Goal: Task Accomplishment & Management: Complete application form

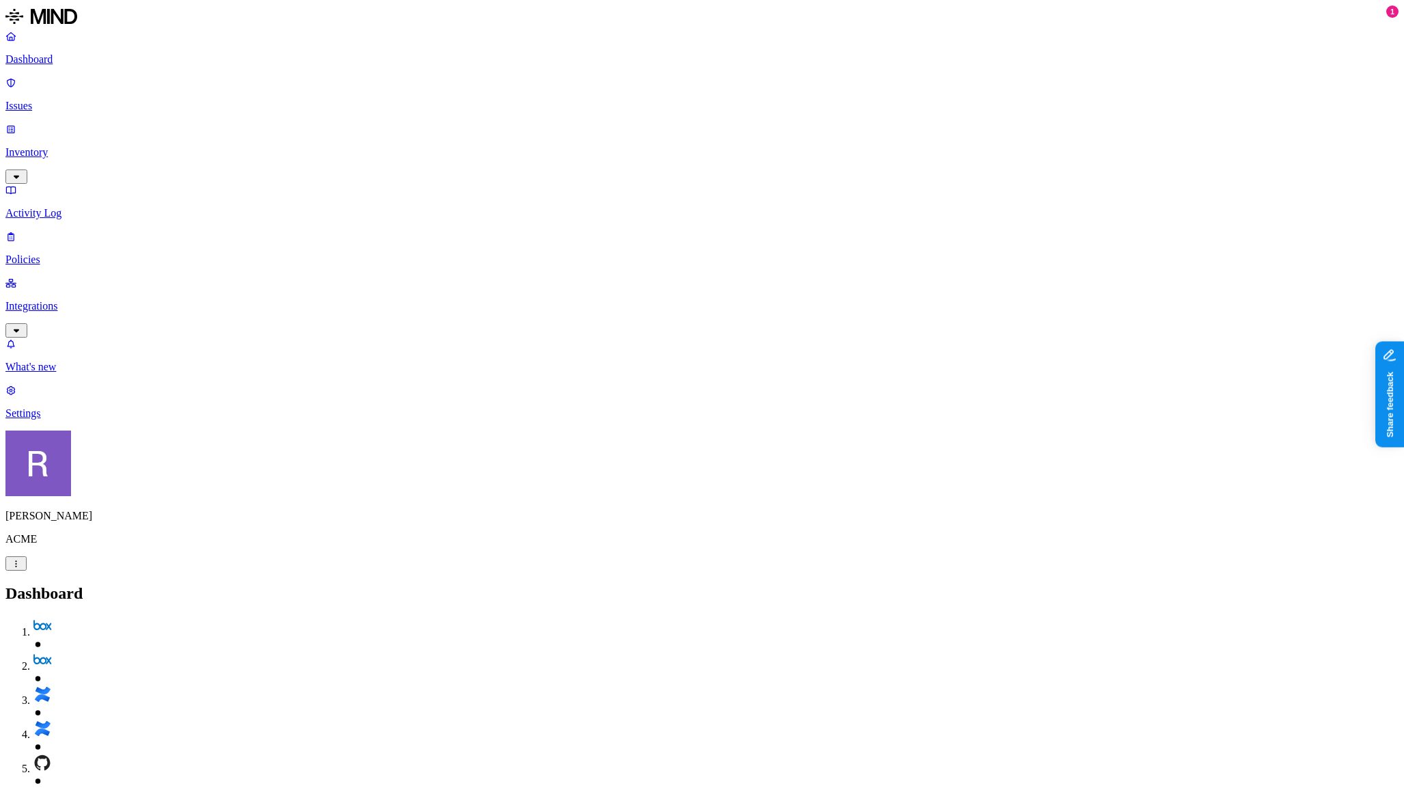
click at [68, 146] on p "Inventory" at bounding box center [701, 152] width 1393 height 12
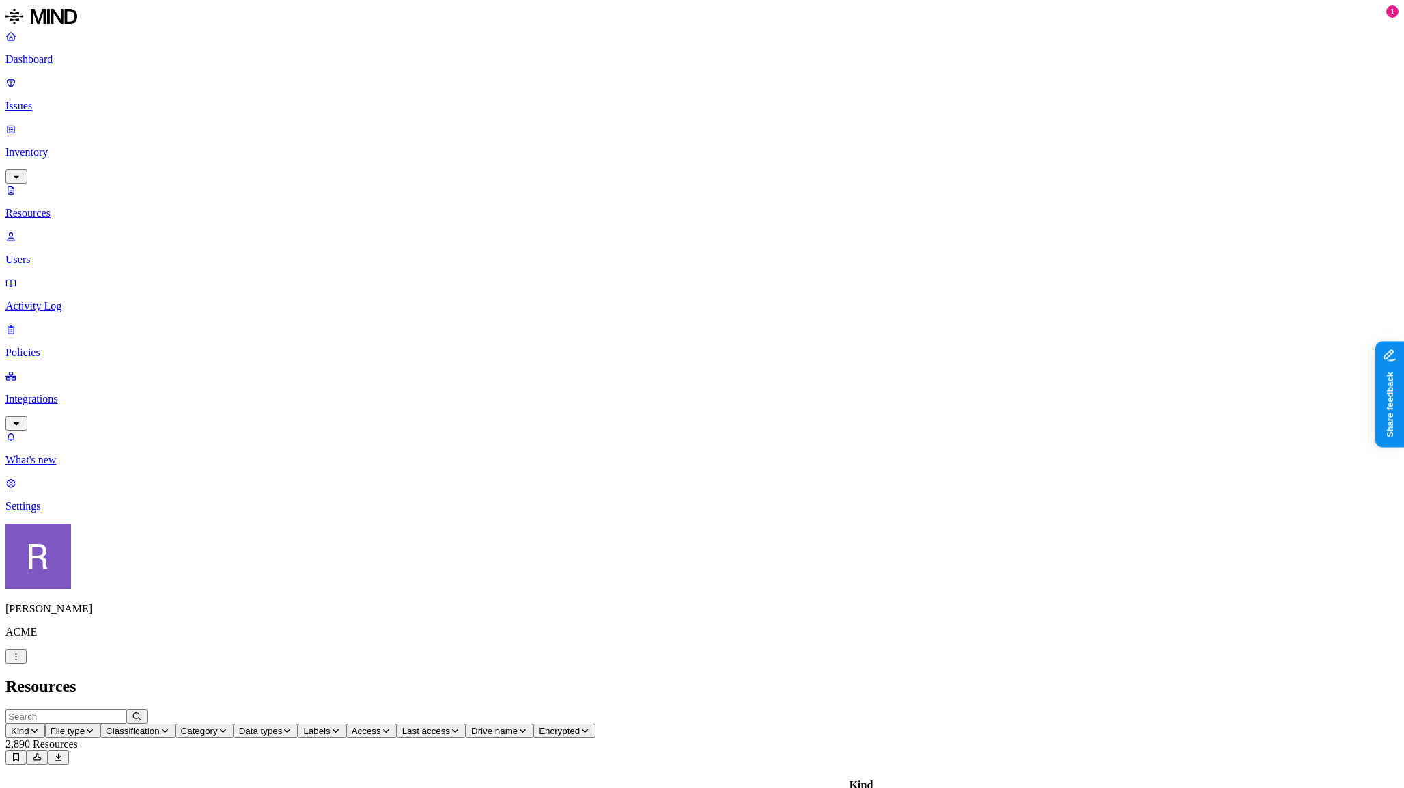
click at [160, 725] on span "Classification" at bounding box center [133, 730] width 54 height 10
click at [218, 725] on span "Category" at bounding box center [199, 730] width 37 height 10
click at [283, 725] on span "Data types" at bounding box center [261, 730] width 44 height 10
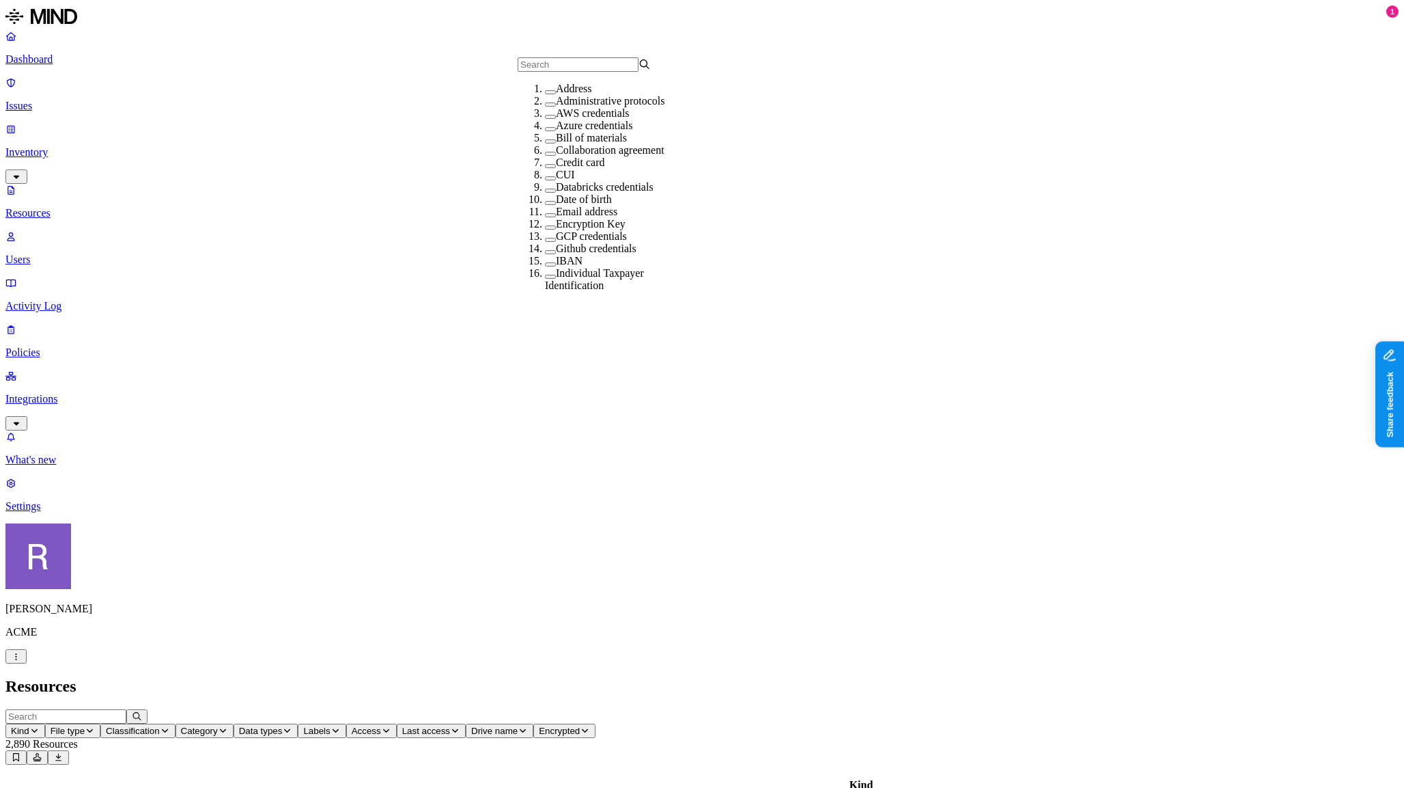
click at [218, 725] on span "Category" at bounding box center [199, 730] width 37 height 10
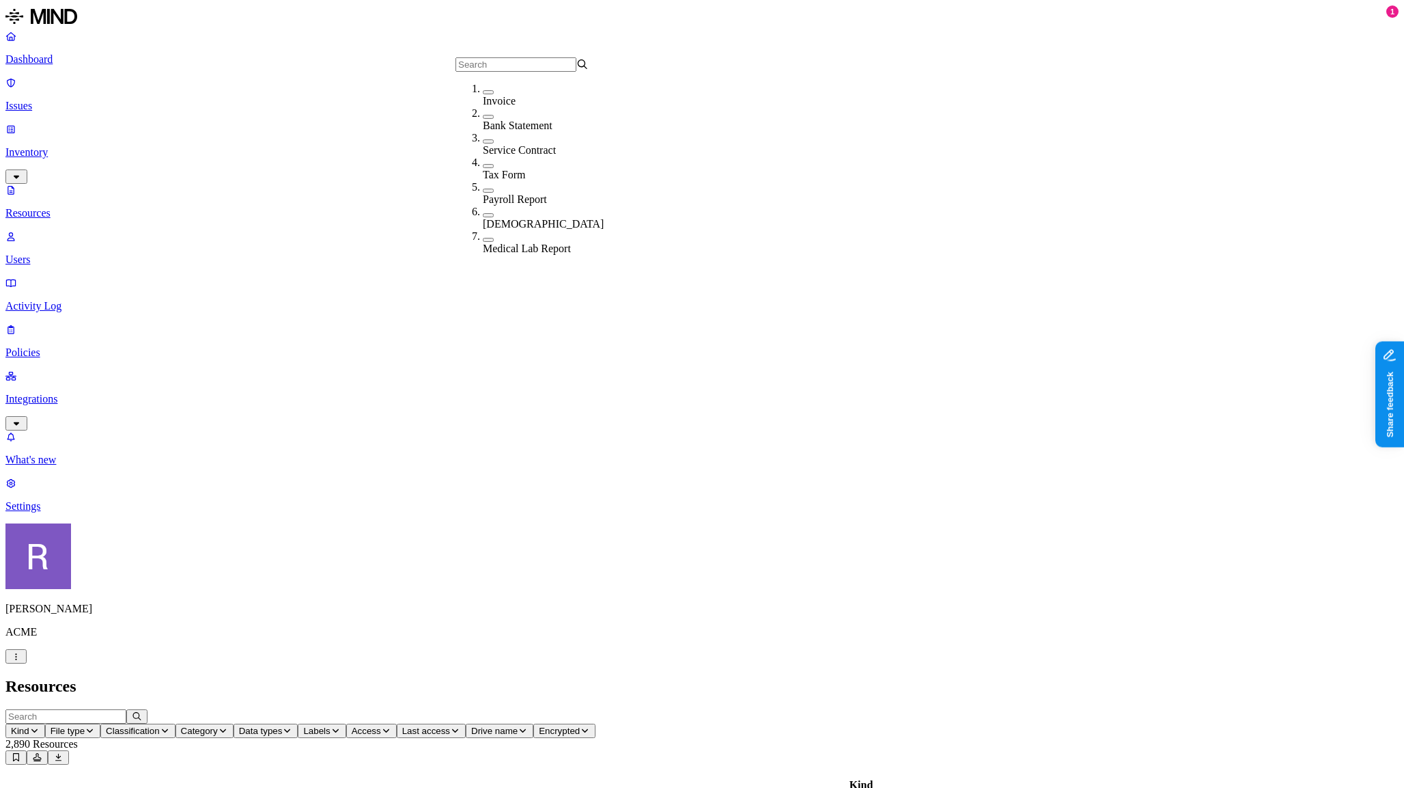
click at [283, 725] on span "Data types" at bounding box center [261, 730] width 44 height 10
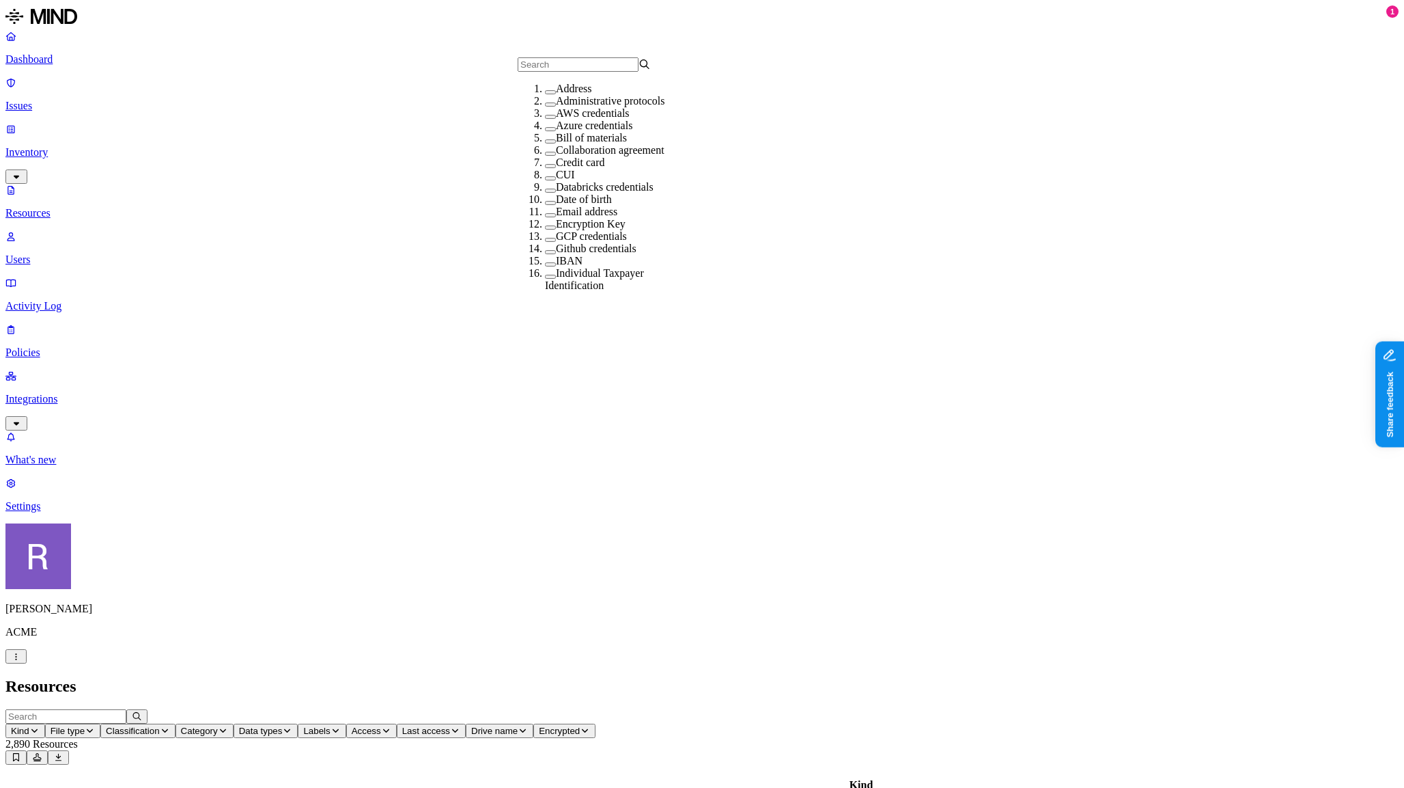
click at [577, 119] on label "AWS credentials" at bounding box center [593, 113] width 74 height 12
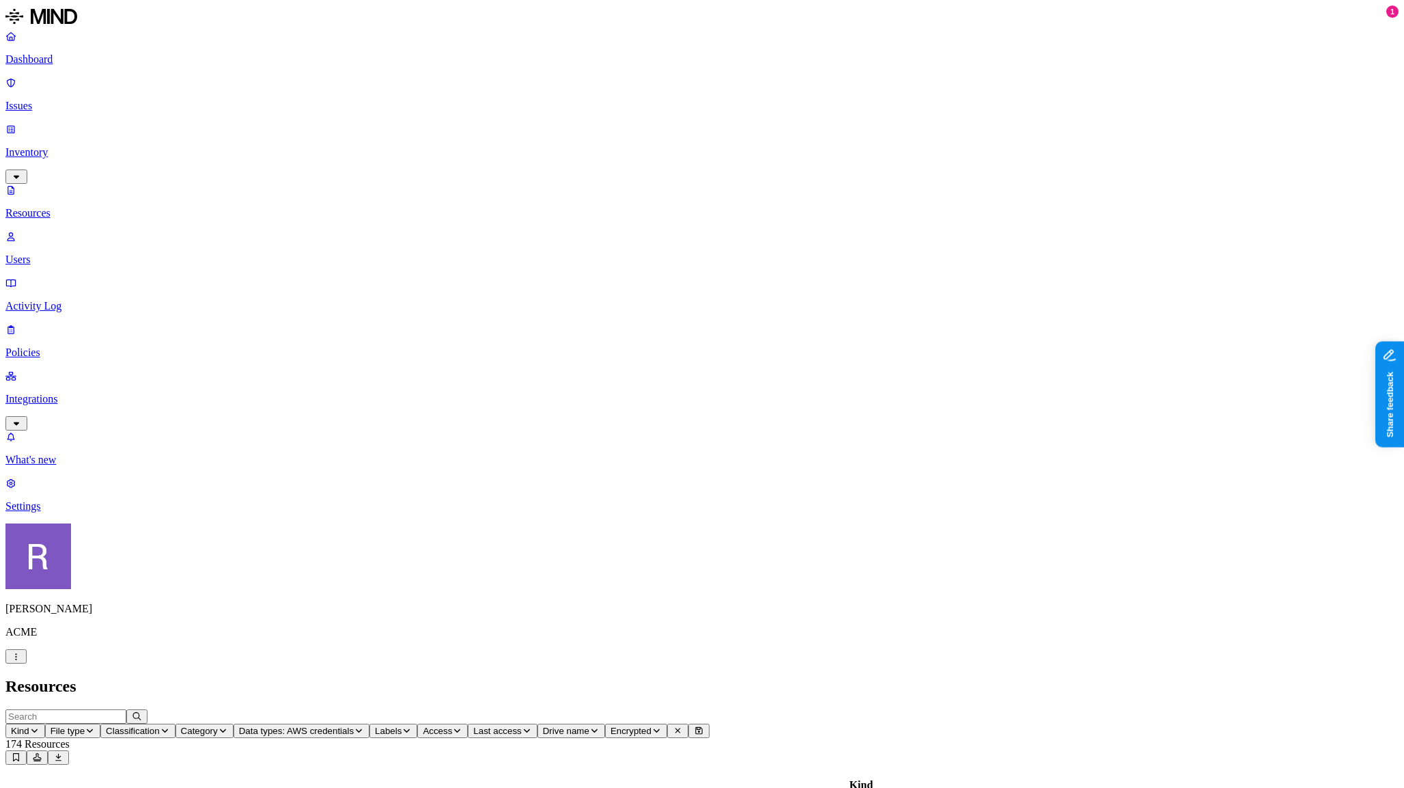
scroll to position [61, 0]
drag, startPoint x: 1362, startPoint y: 432, endPoint x: 1360, endPoint y: 440, distance: 7.8
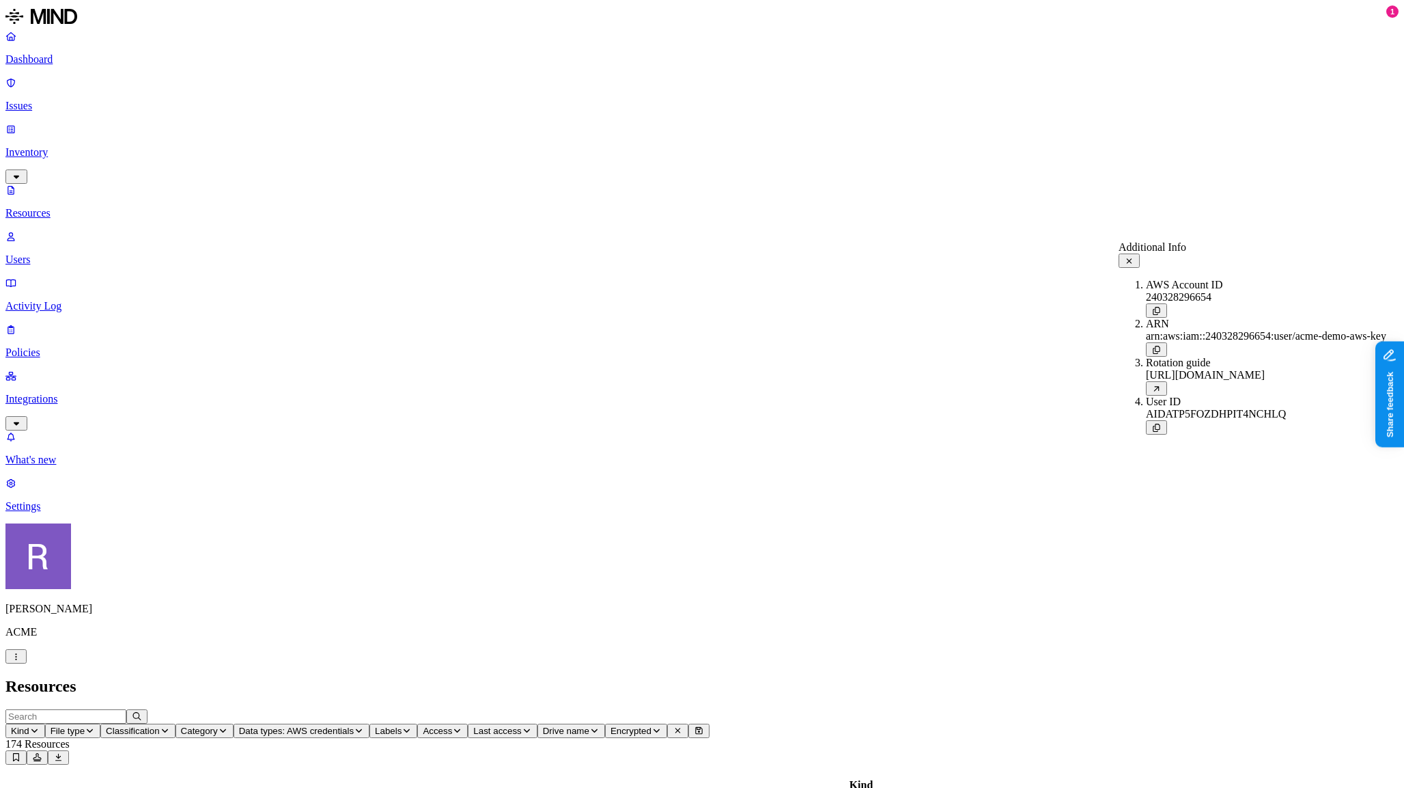
click at [1135, 259] on icon at bounding box center [1129, 261] width 10 height 8
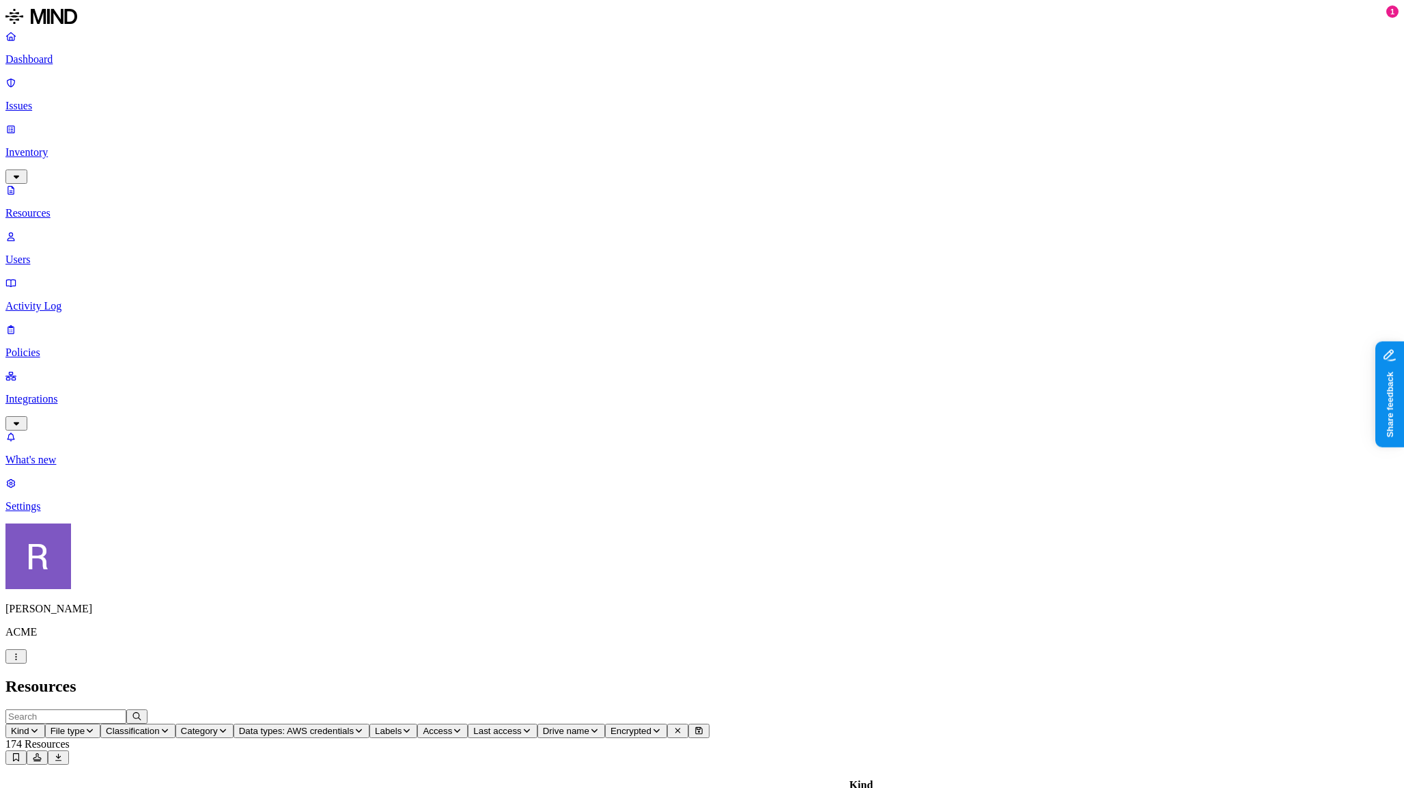
click at [412, 726] on icon "button" at bounding box center [407, 730] width 10 height 8
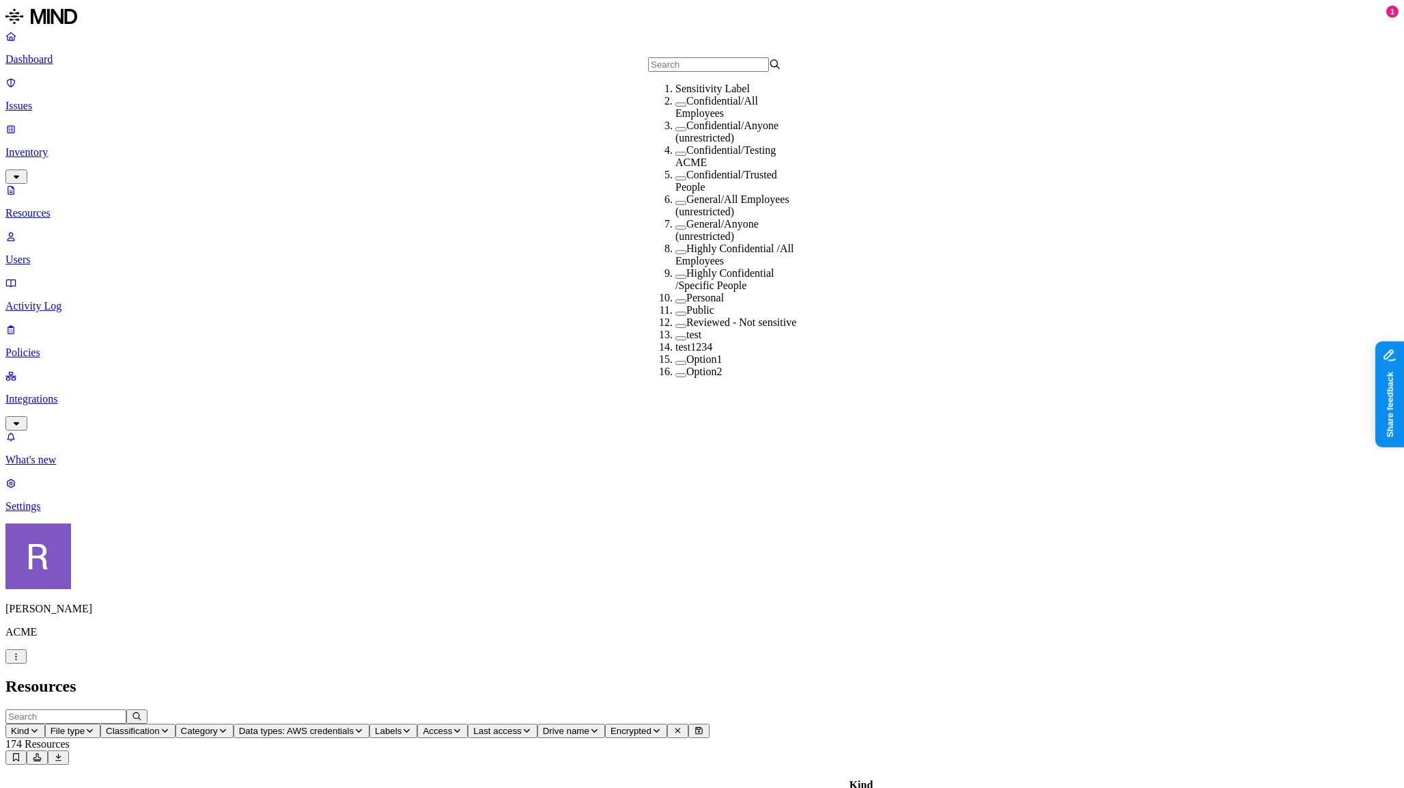
click at [462, 726] on icon "button" at bounding box center [457, 730] width 10 height 8
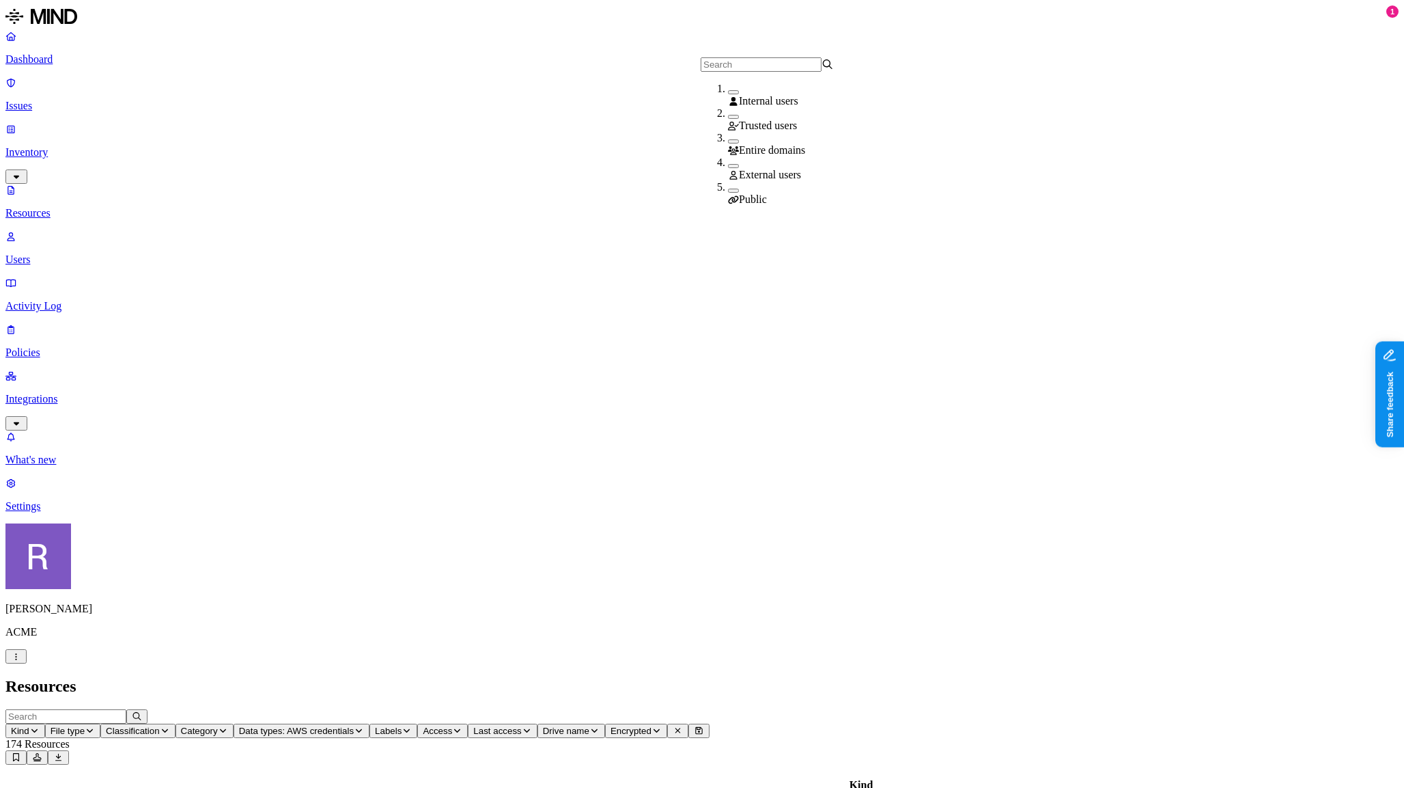
click at [760, 193] on span "Public" at bounding box center [753, 199] width 28 height 12
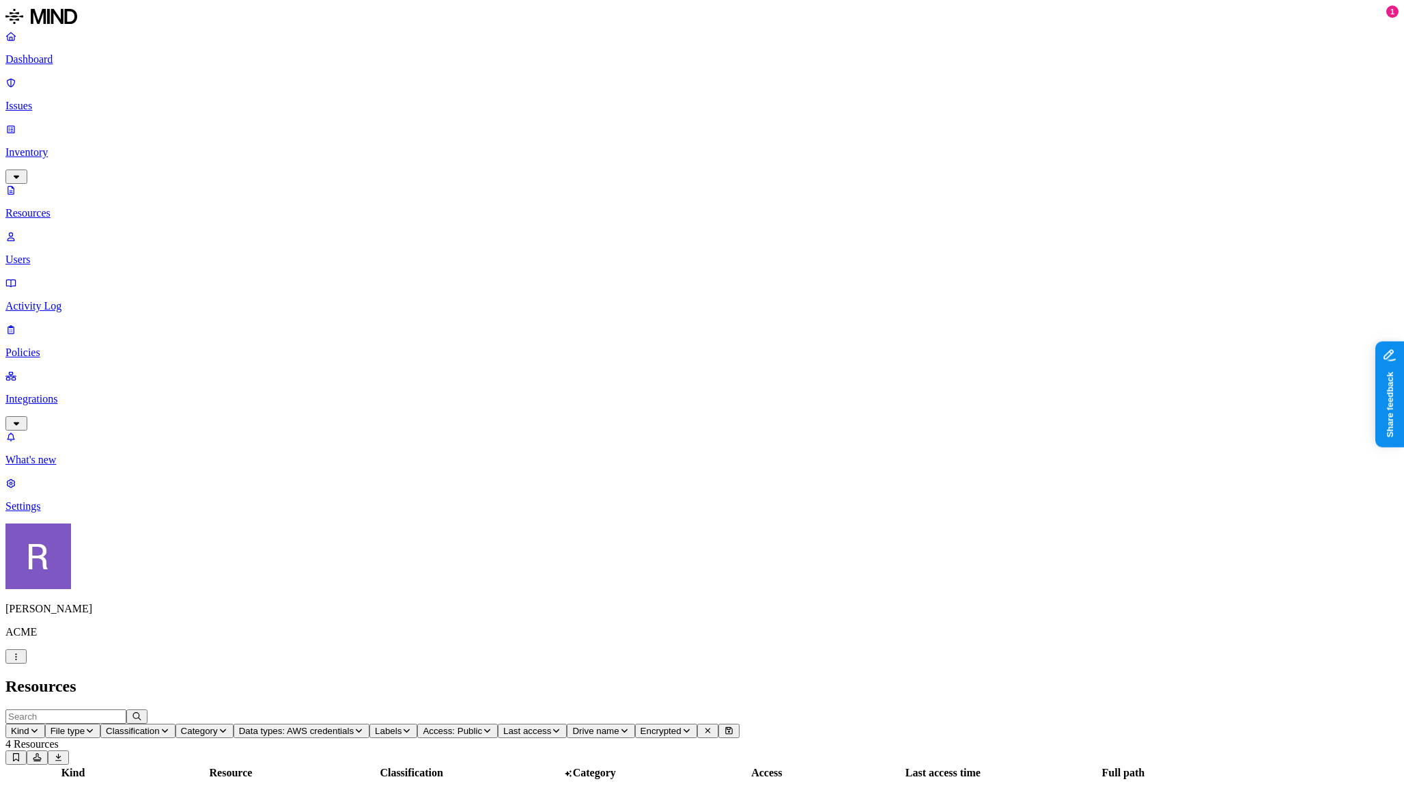
click at [66, 253] on p "Users" at bounding box center [701, 259] width 1393 height 12
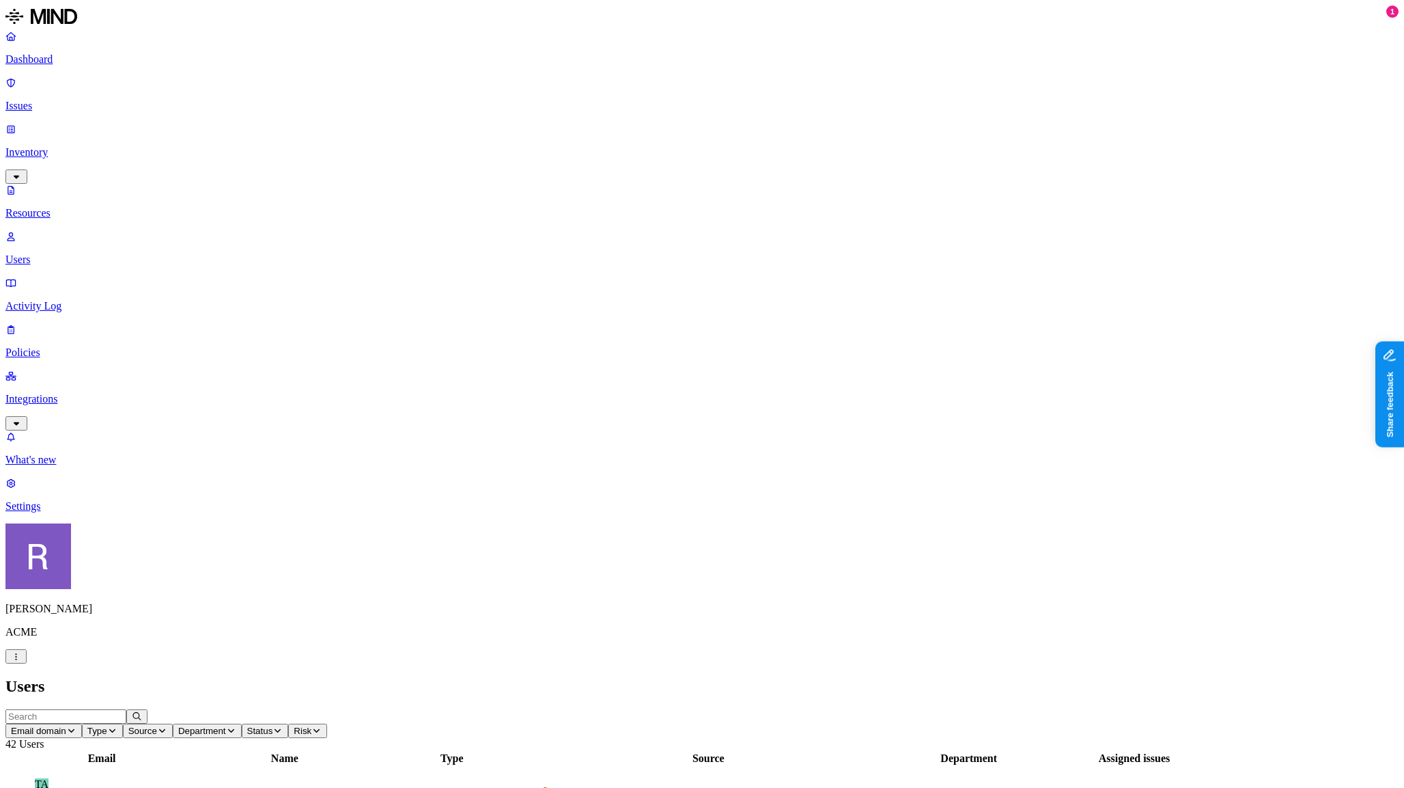
click at [42, 346] on p "Policies" at bounding box center [701, 352] width 1393 height 12
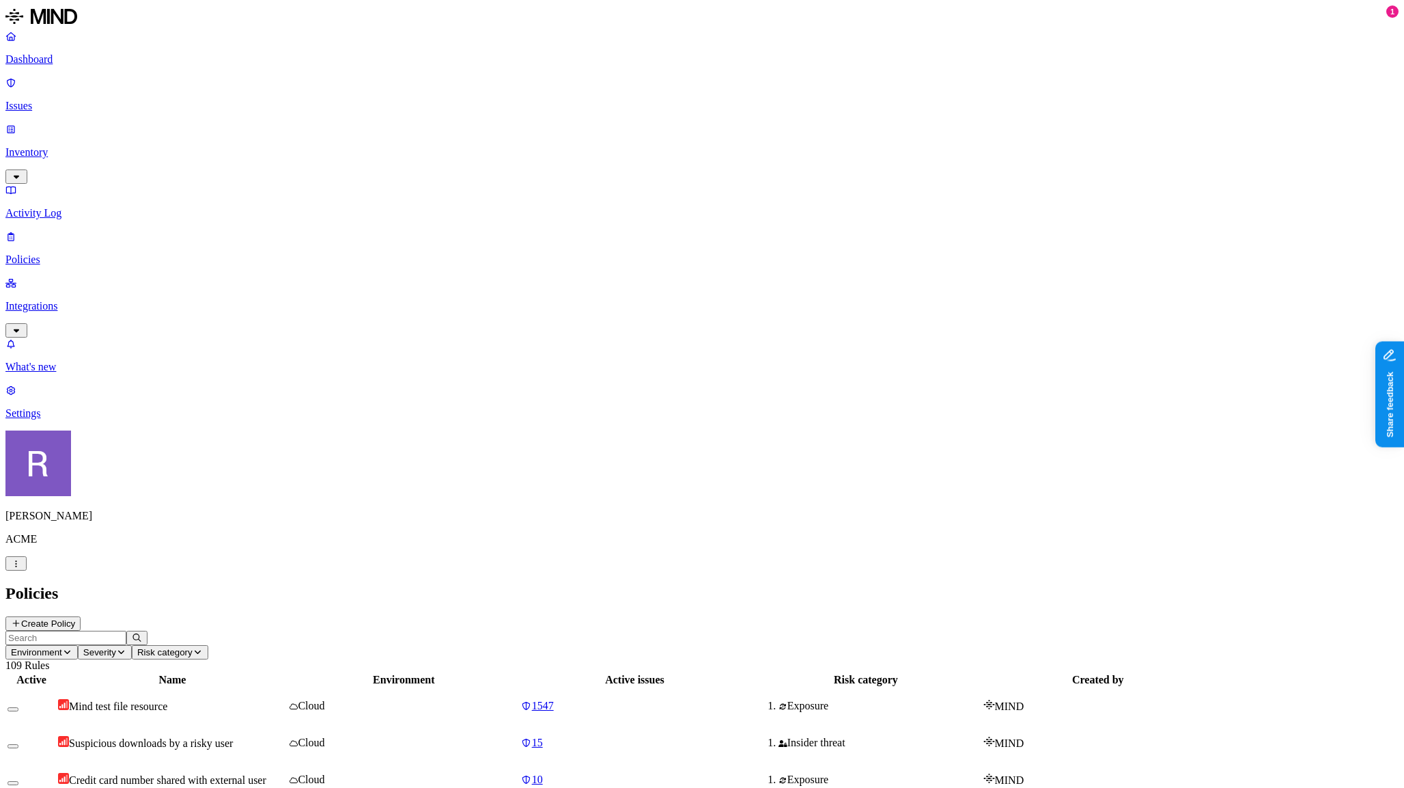
click at [81, 616] on button "Create Policy" at bounding box center [42, 623] width 75 height 14
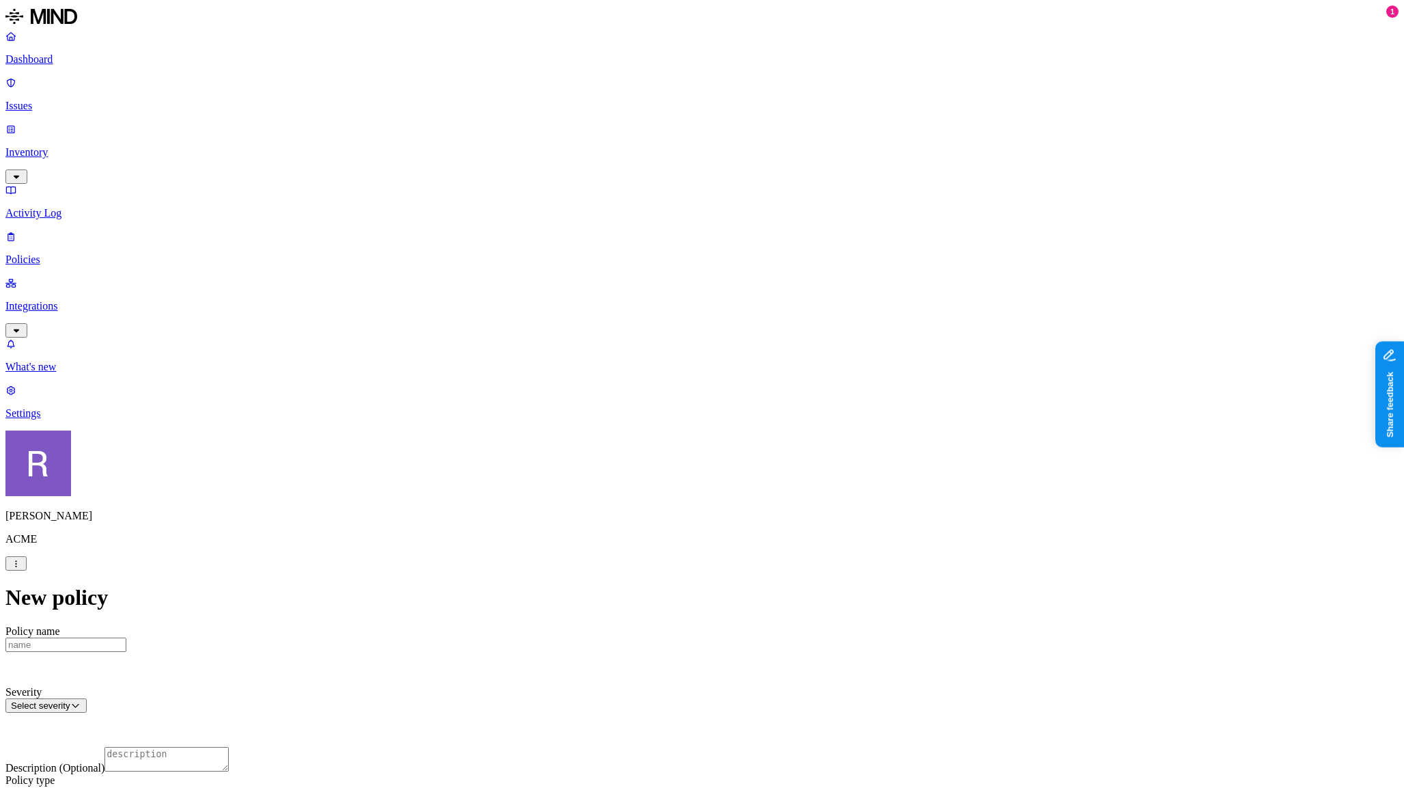
scroll to position [274, 0]
click at [626, 366] on label "Data type" at bounding box center [615, 367] width 20 height 24
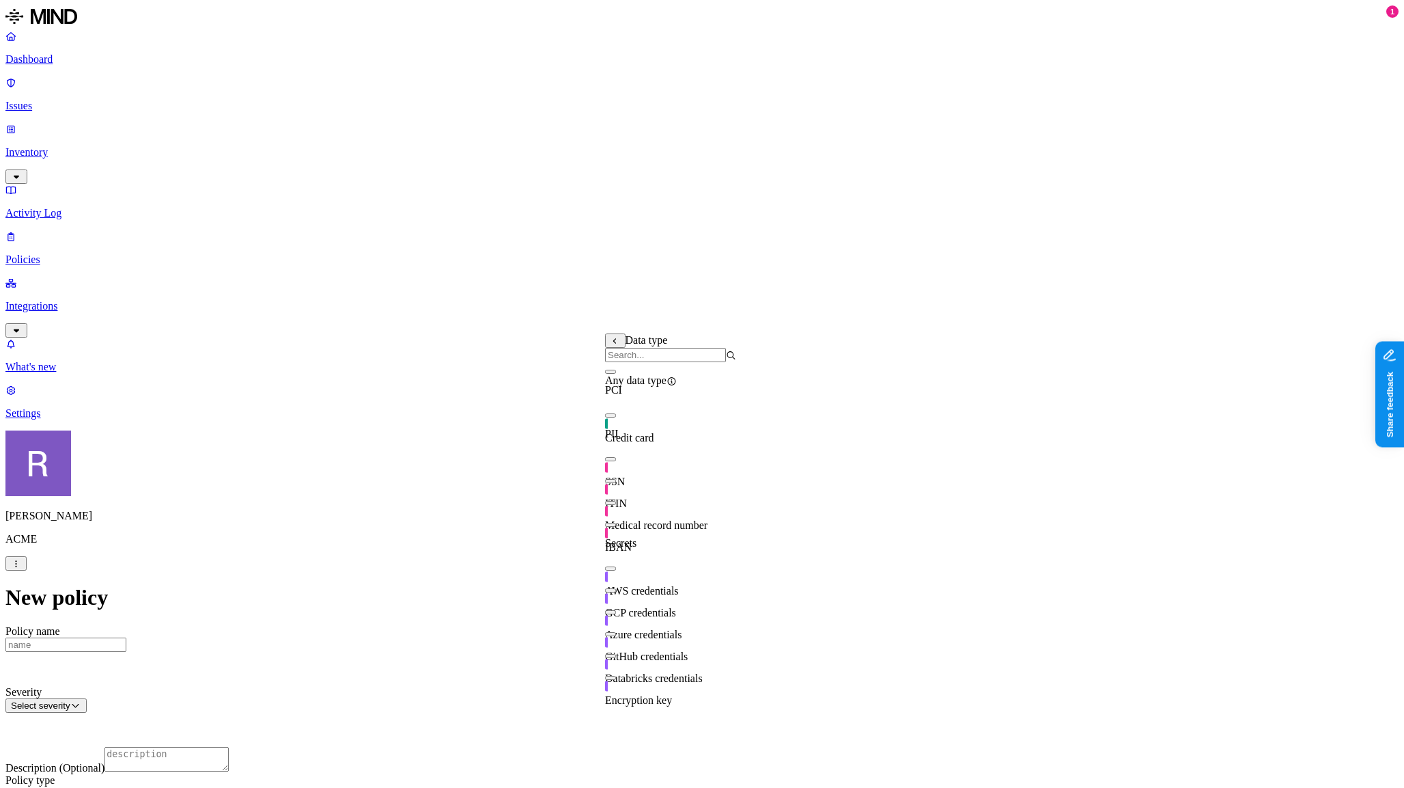
click at [616, 461] on button "button" at bounding box center [610, 459] width 11 height 4
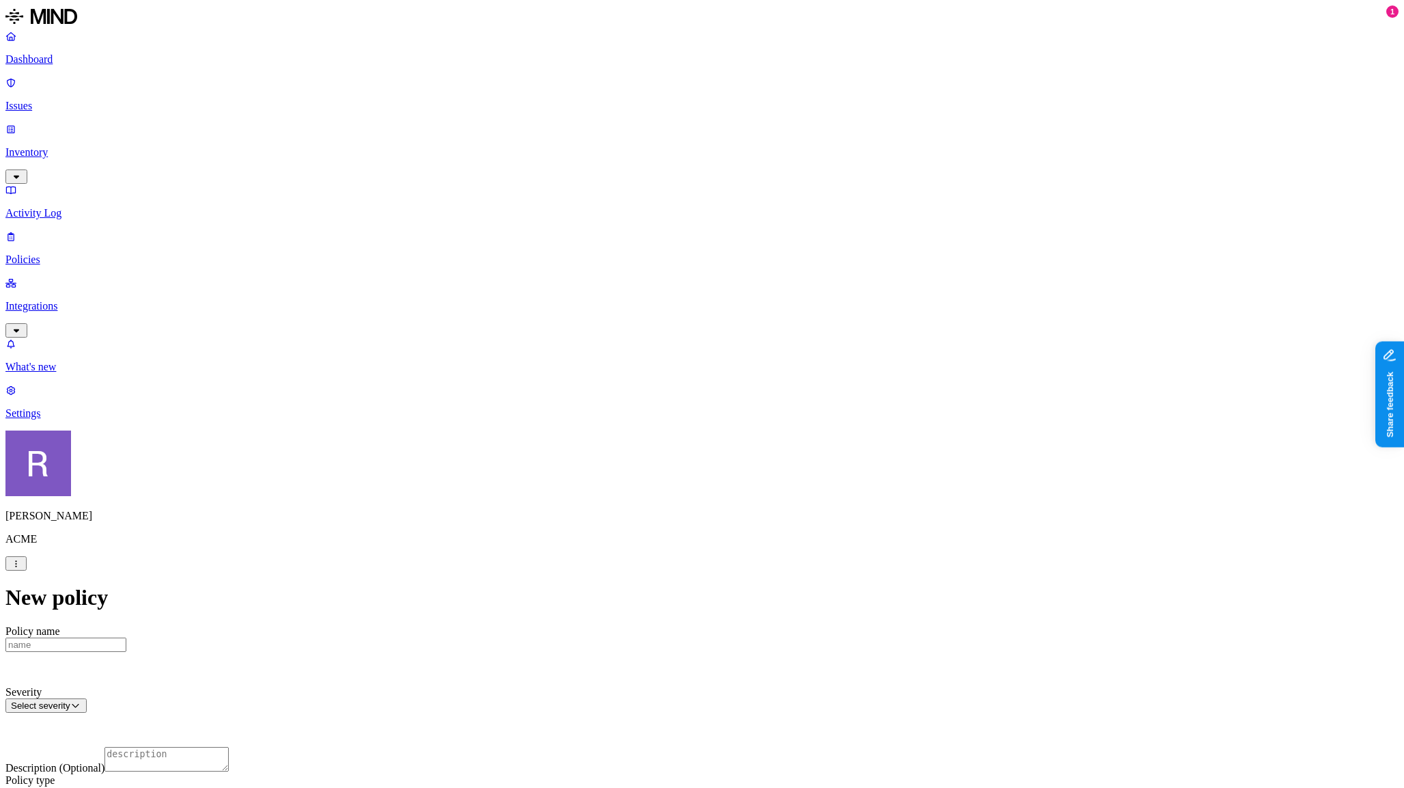
click at [669, 462] on label "Web Category" at bounding box center [649, 460] width 40 height 24
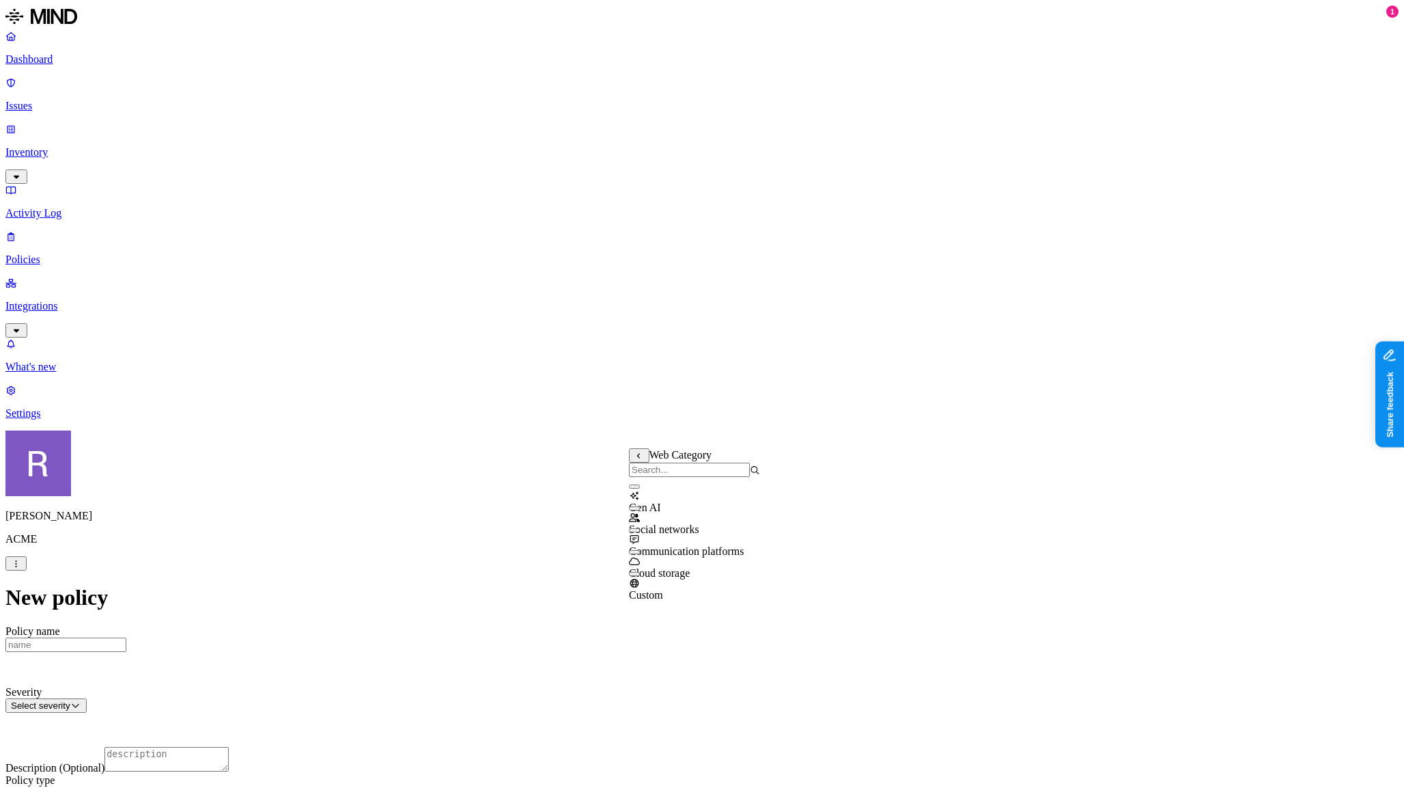
click at [703, 506] on div "Gen AI" at bounding box center [694, 495] width 131 height 37
click at [594, 424] on html "Dashboard Issues Inventory Activity Log Policies Integrations What's new 1 Sett…" at bounding box center [702, 790] width 1404 height 1580
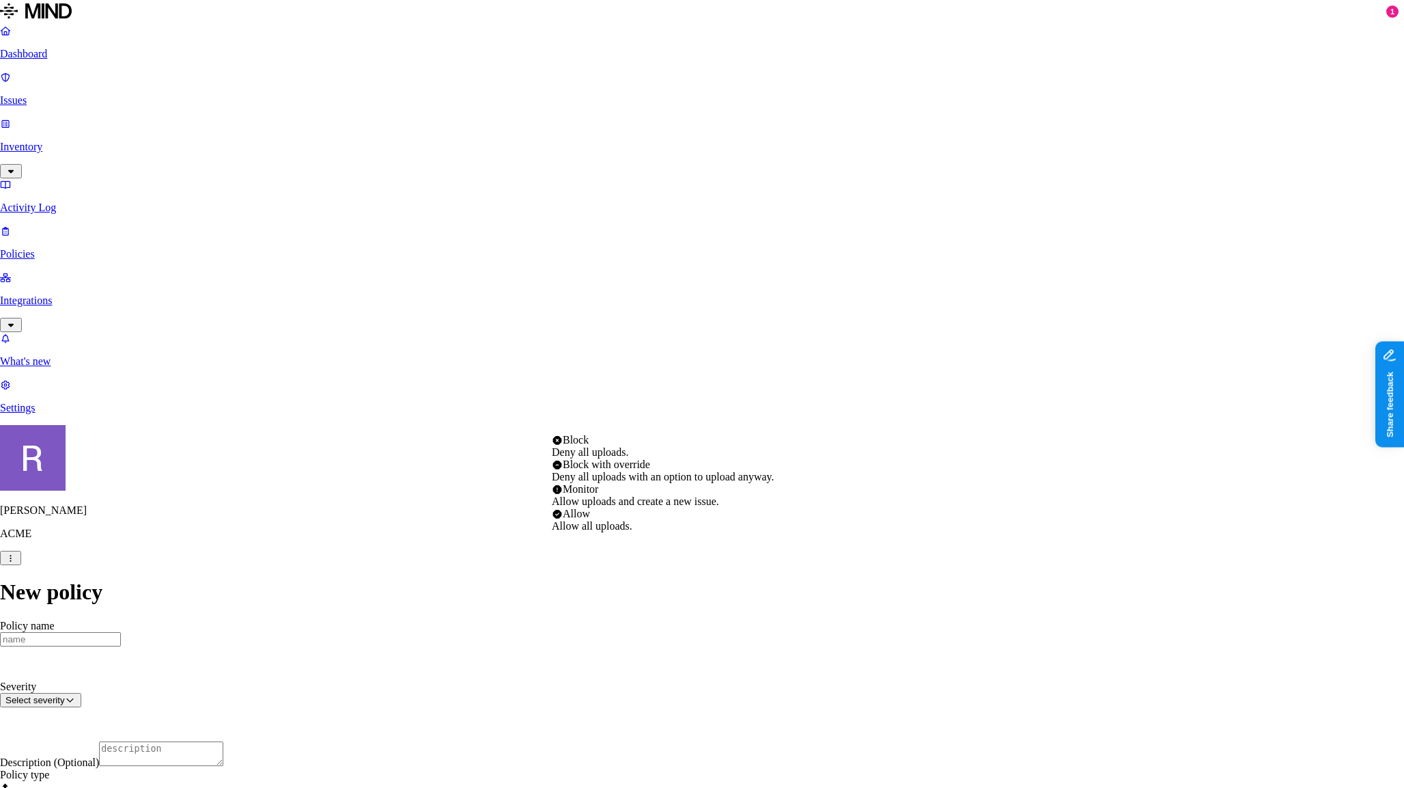
click at [503, 438] on html "Dashboard Issues Inventory Activity Log Policies Integrations What's new 1 Sett…" at bounding box center [702, 787] width 1404 height 1574
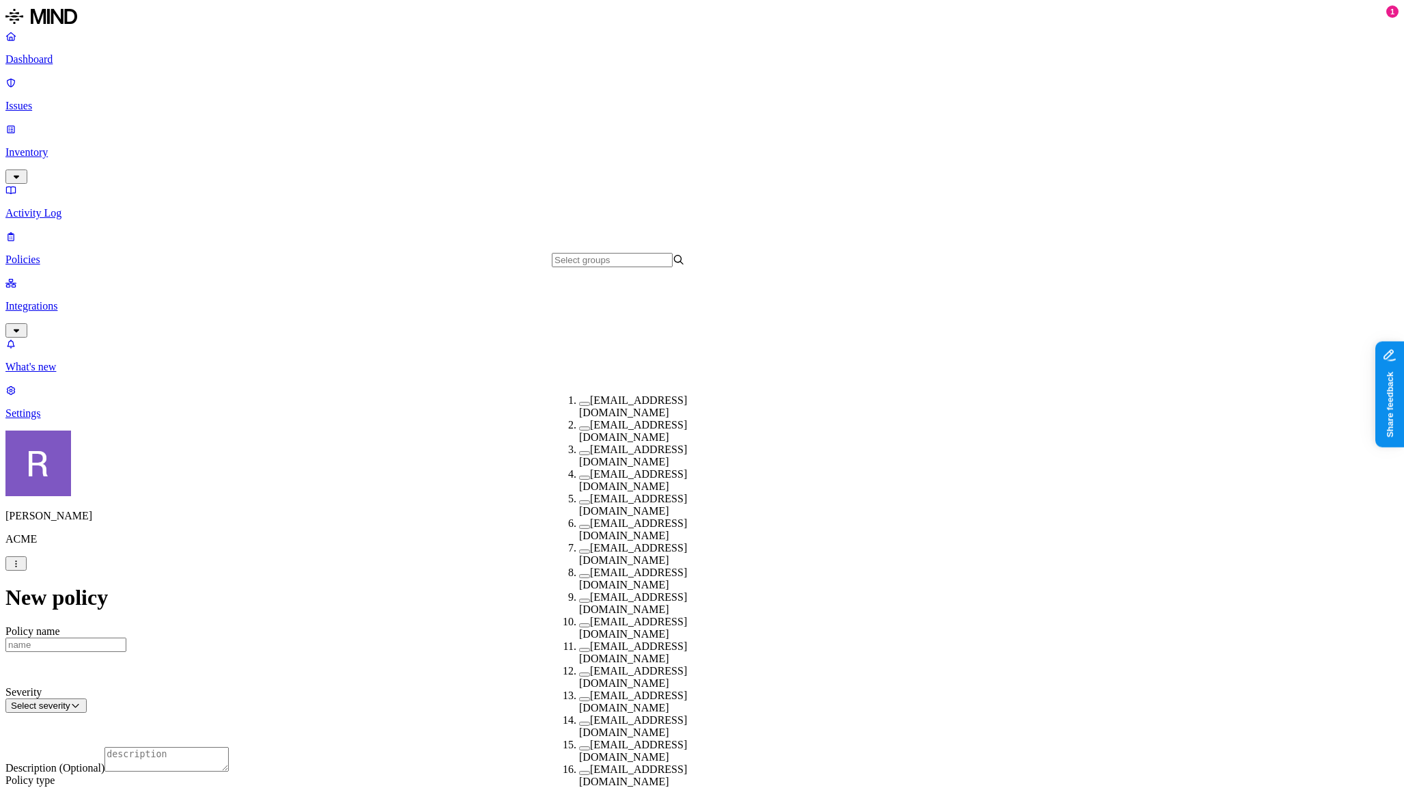
scroll to position [238, 0]
drag, startPoint x: 568, startPoint y: 344, endPoint x: 577, endPoint y: 353, distance: 12.6
click at [579, 574] on button "button" at bounding box center [584, 576] width 11 height 4
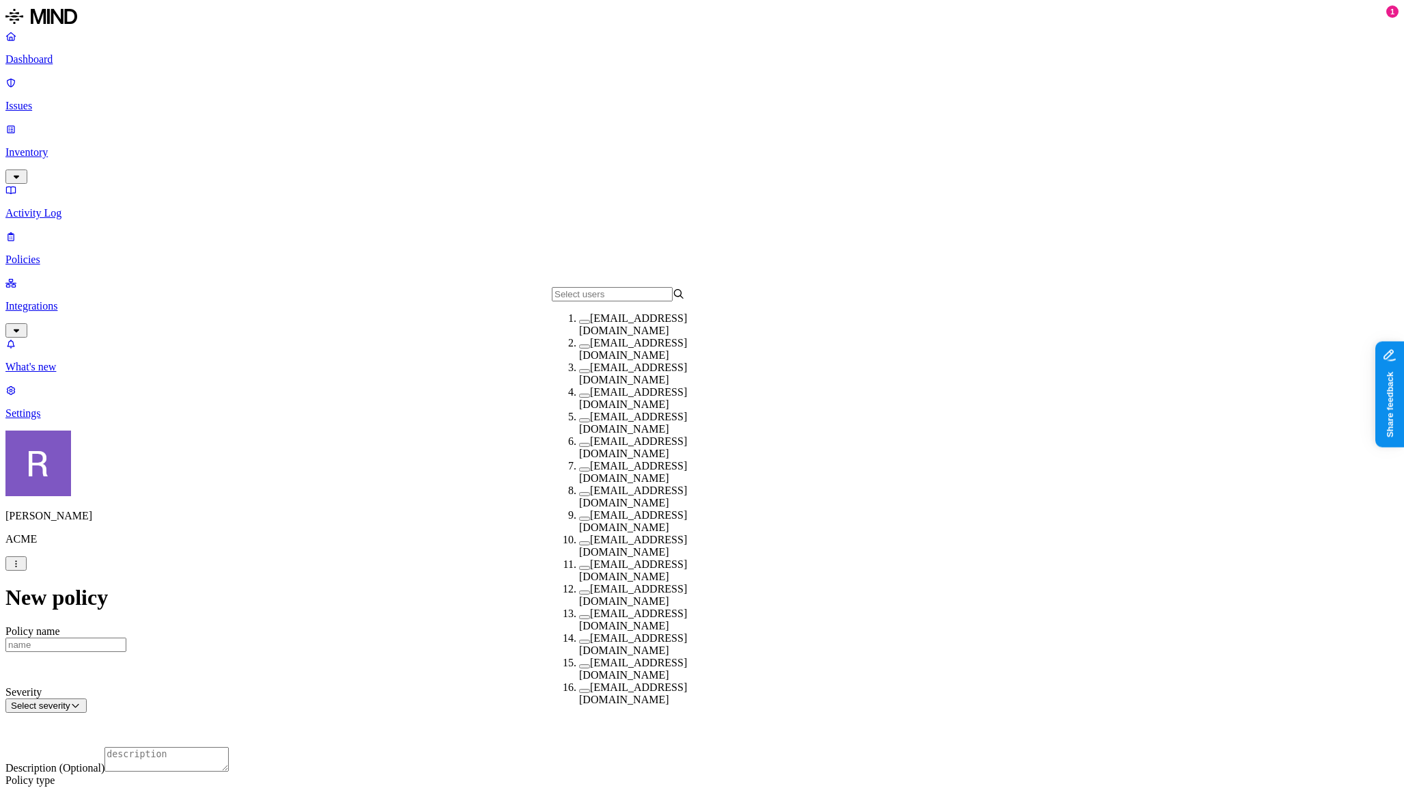
click at [579, 496] on button "button" at bounding box center [584, 494] width 11 height 4
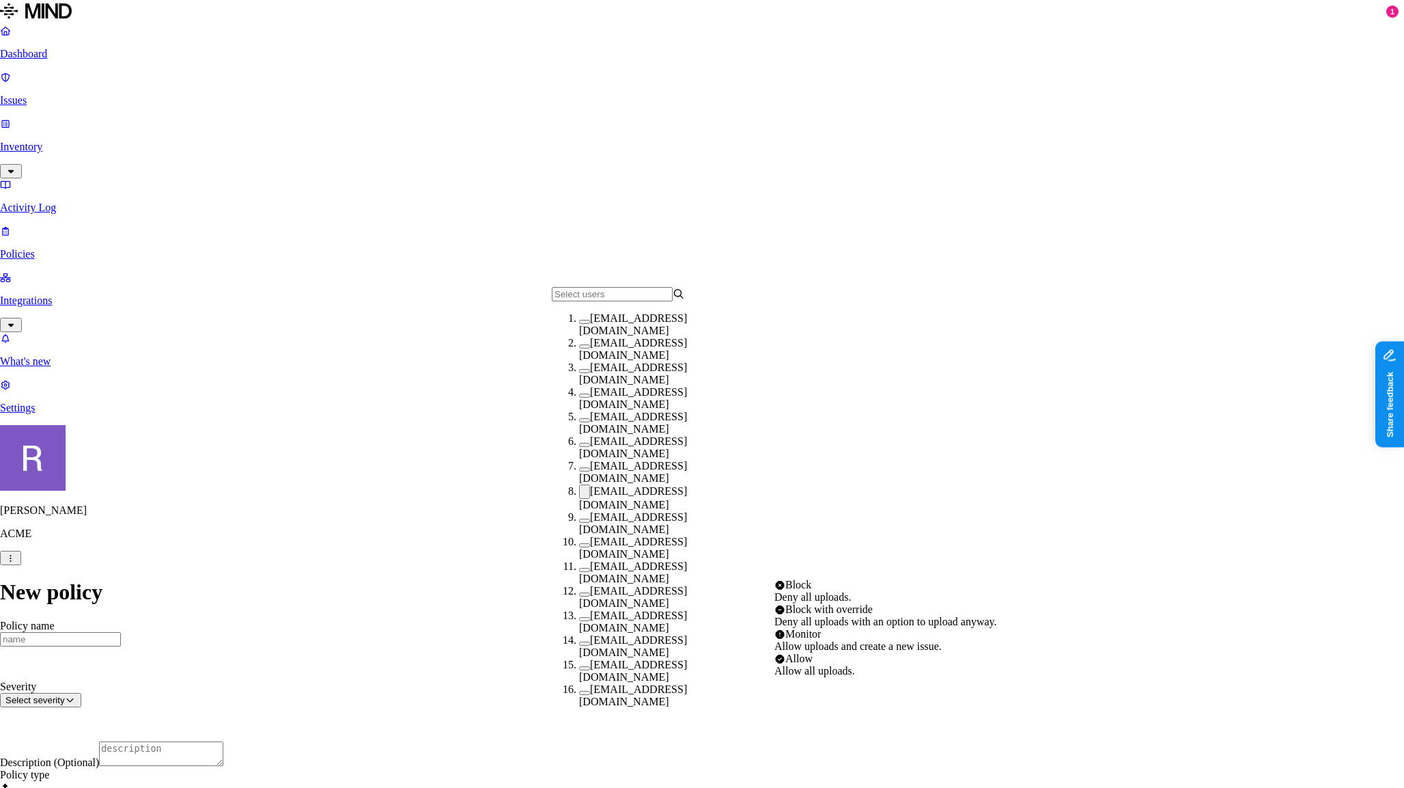
select select "1"
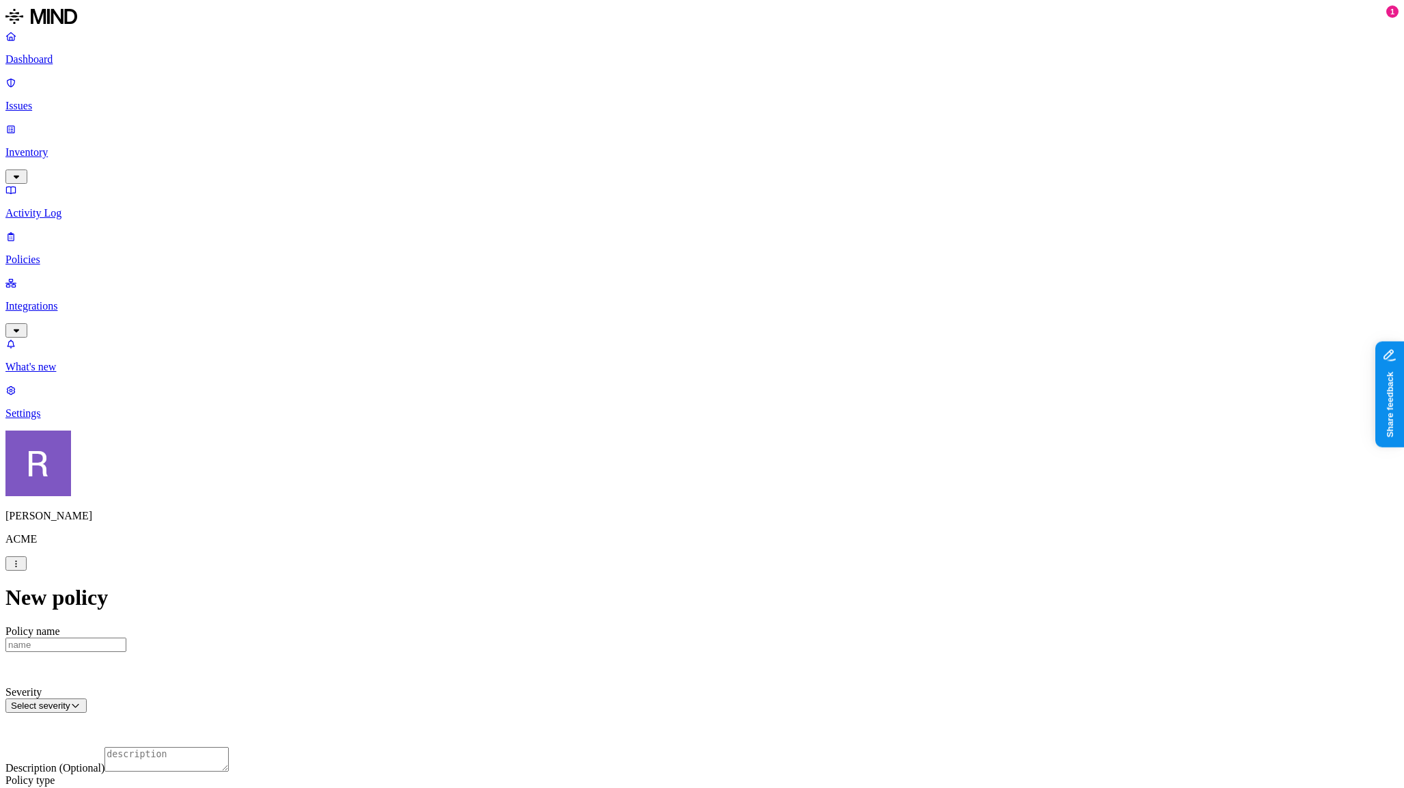
scroll to position [643, 0]
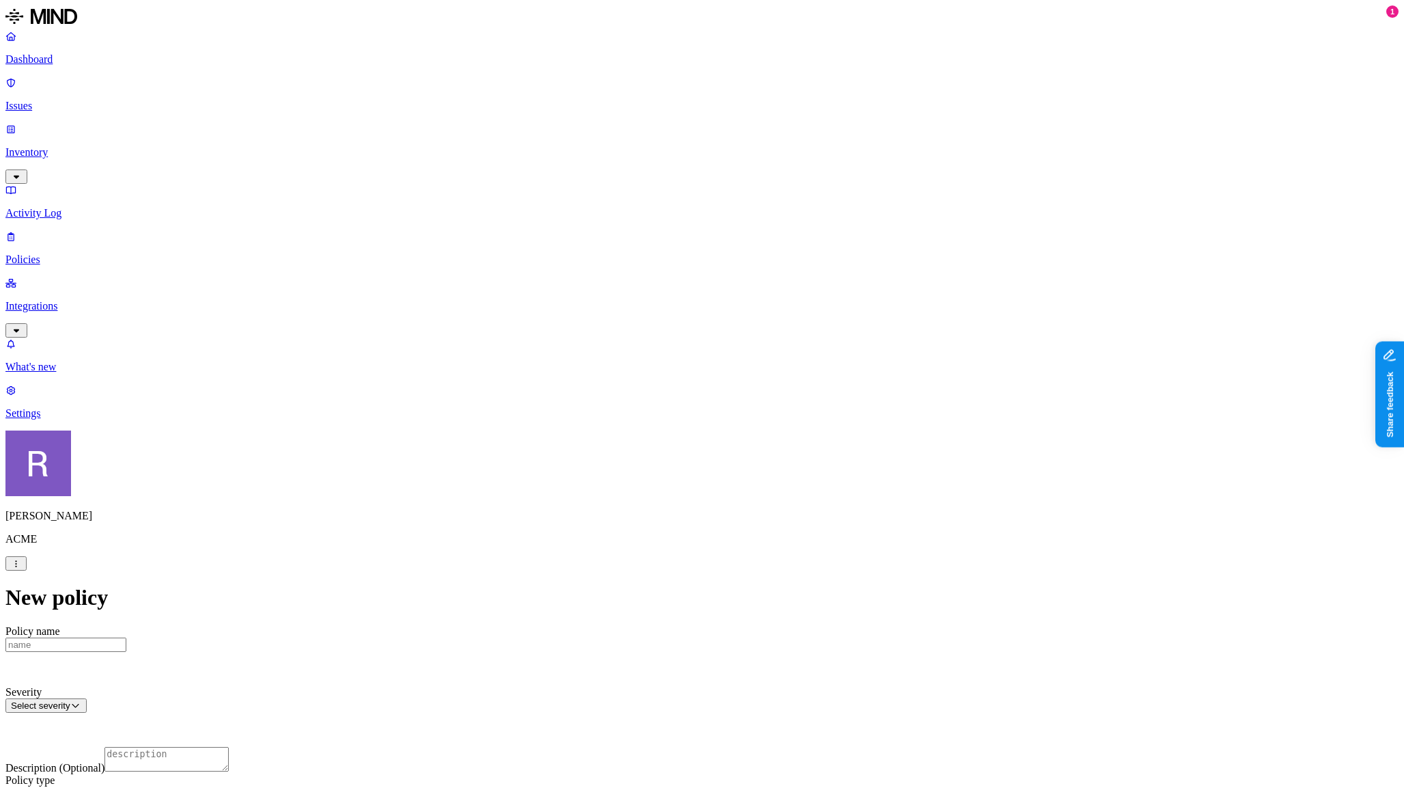
click at [48, 100] on p "Issues" at bounding box center [701, 106] width 1393 height 12
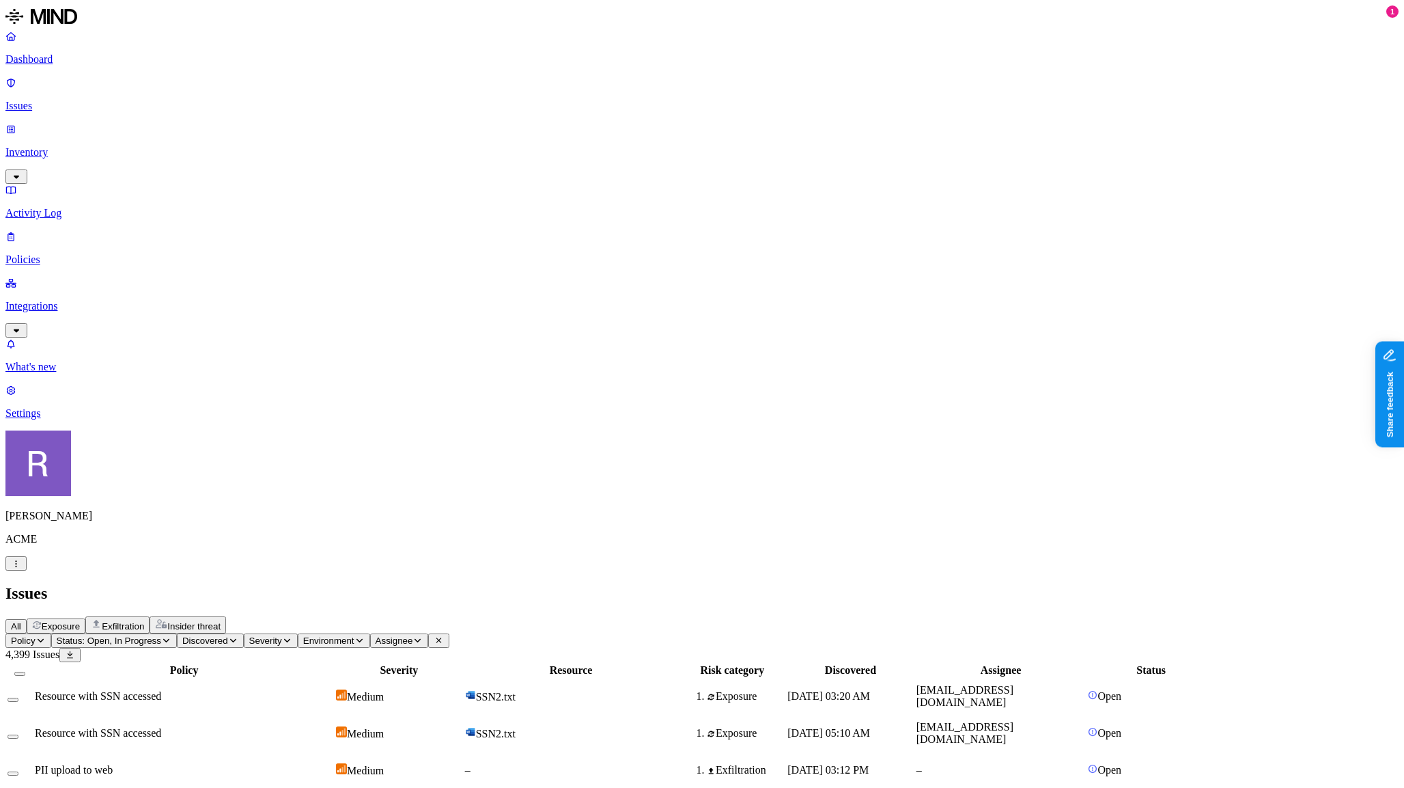
click at [46, 636] on icon "button" at bounding box center [41, 640] width 10 height 8
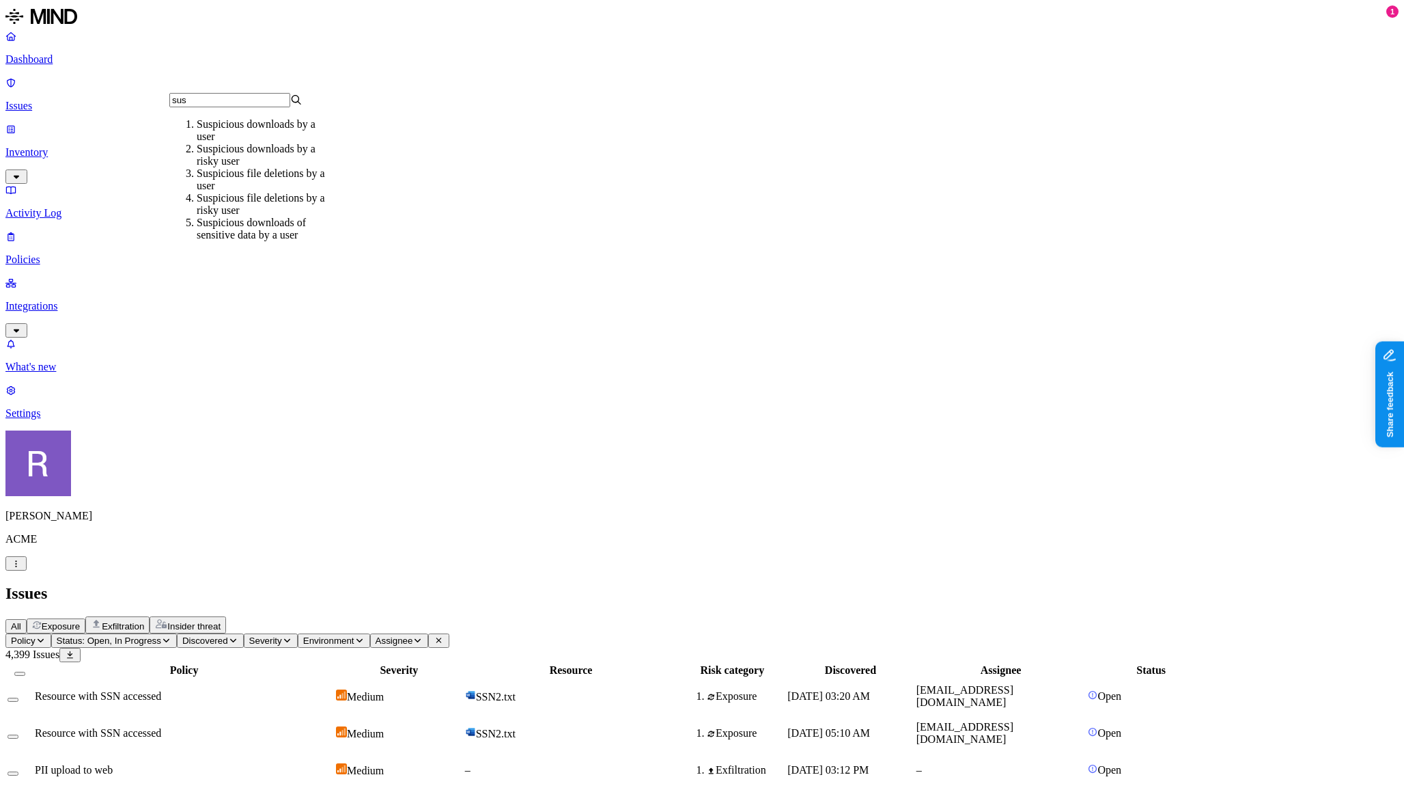
type input "sus"
click at [227, 138] on div "Suspicious downloads by a user" at bounding box center [263, 130] width 133 height 25
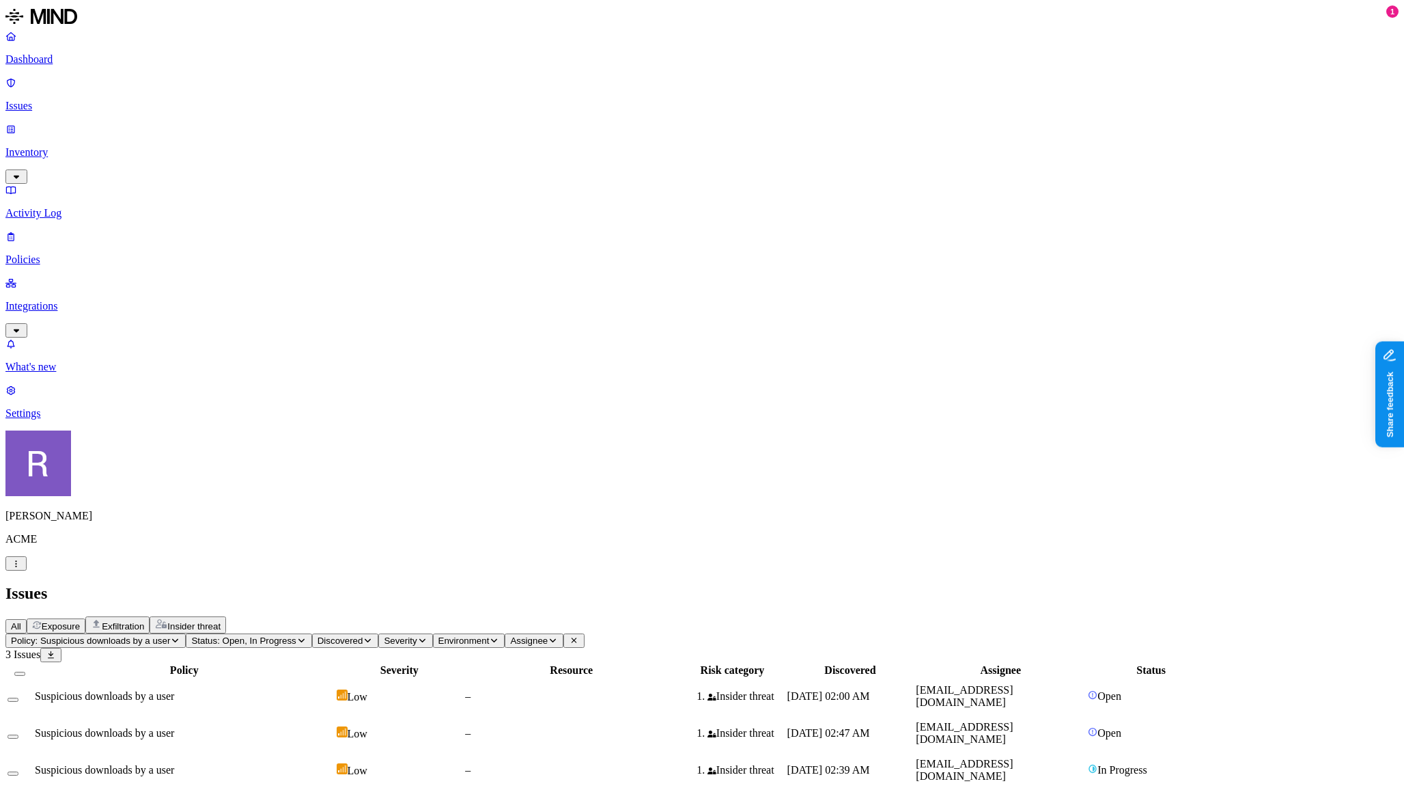
click at [669, 715] on td "–" at bounding box center [571, 733] width 214 height 36
click at [44, 300] on p "Integrations" at bounding box center [701, 306] width 1393 height 12
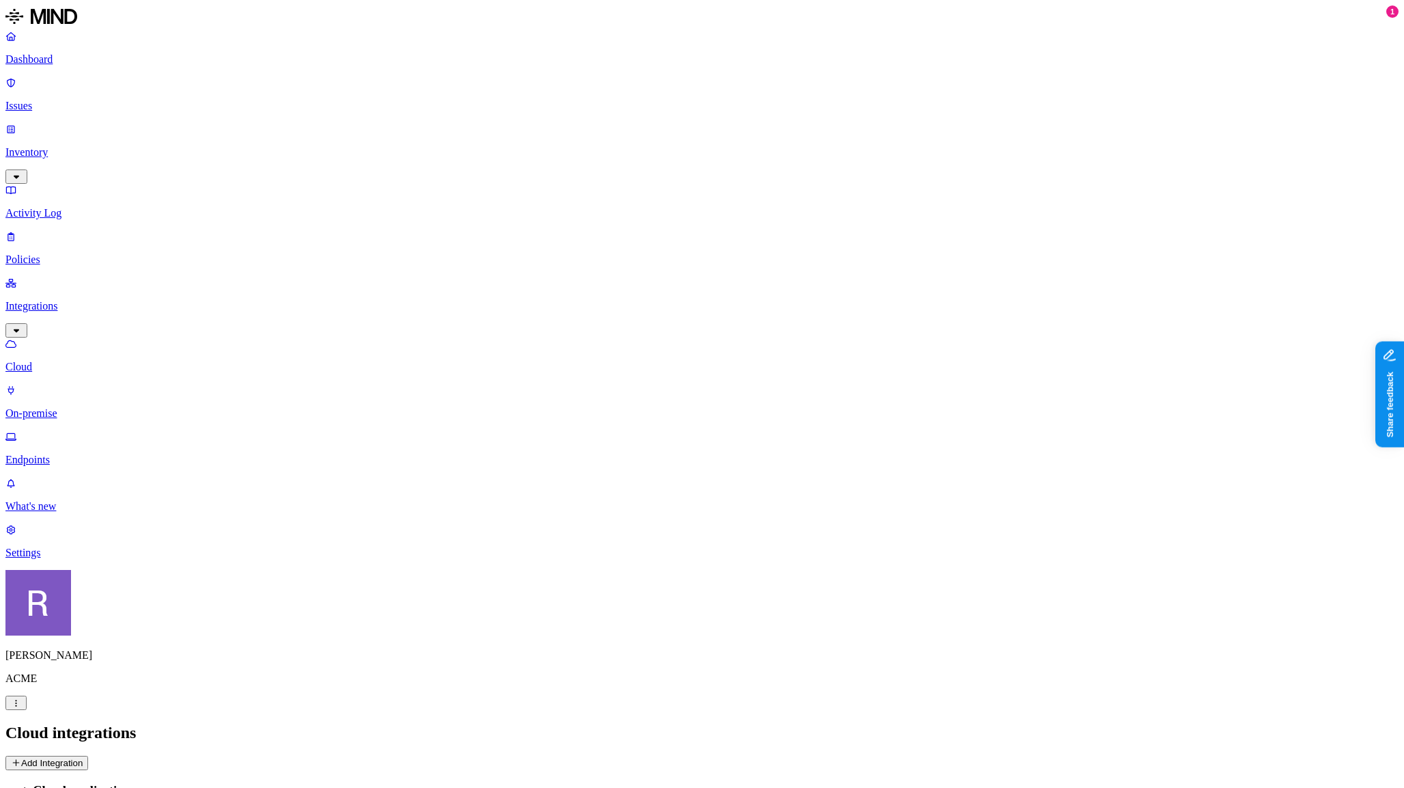
click at [47, 64] on p "Dashboard" at bounding box center [701, 59] width 1393 height 12
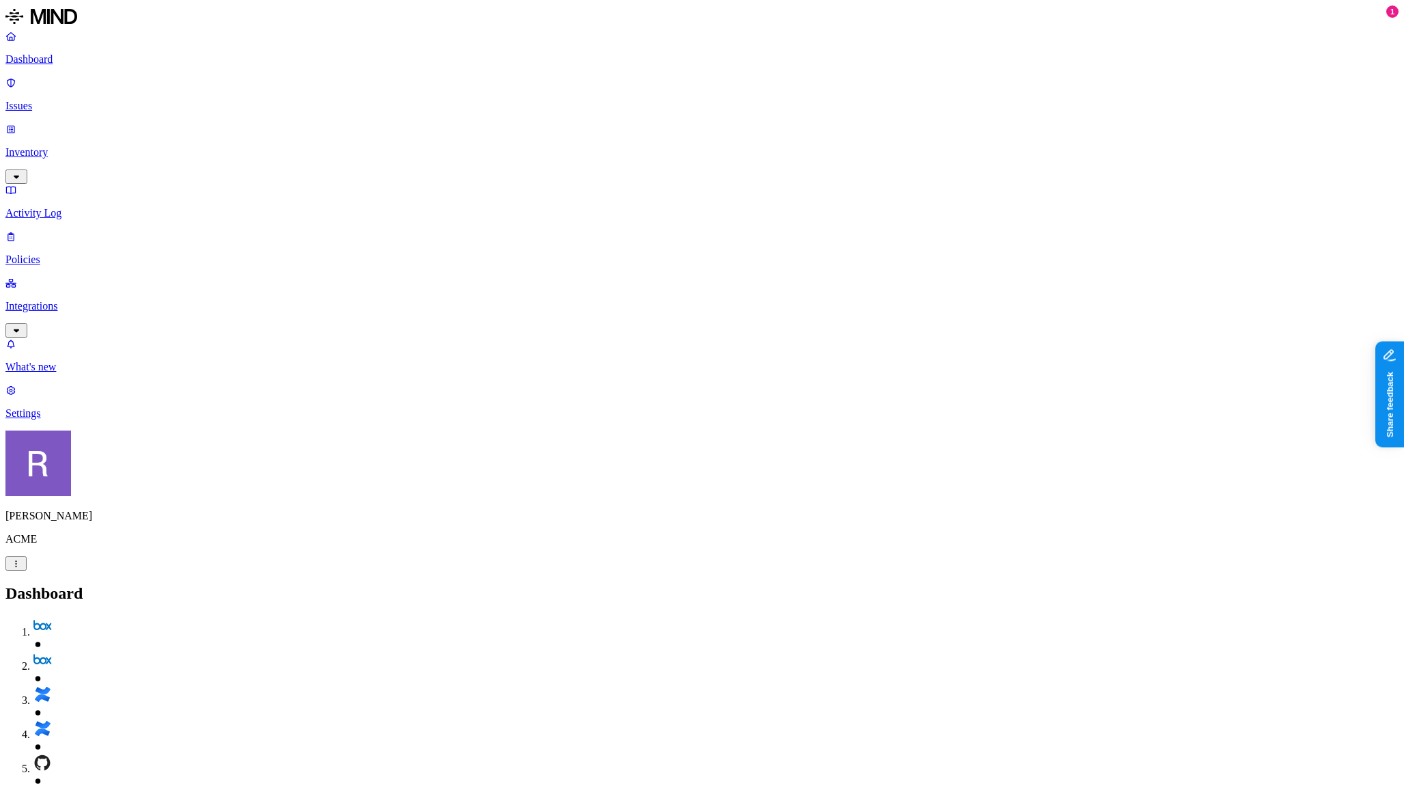
click at [60, 253] on p "Policies" at bounding box center [701, 259] width 1393 height 12
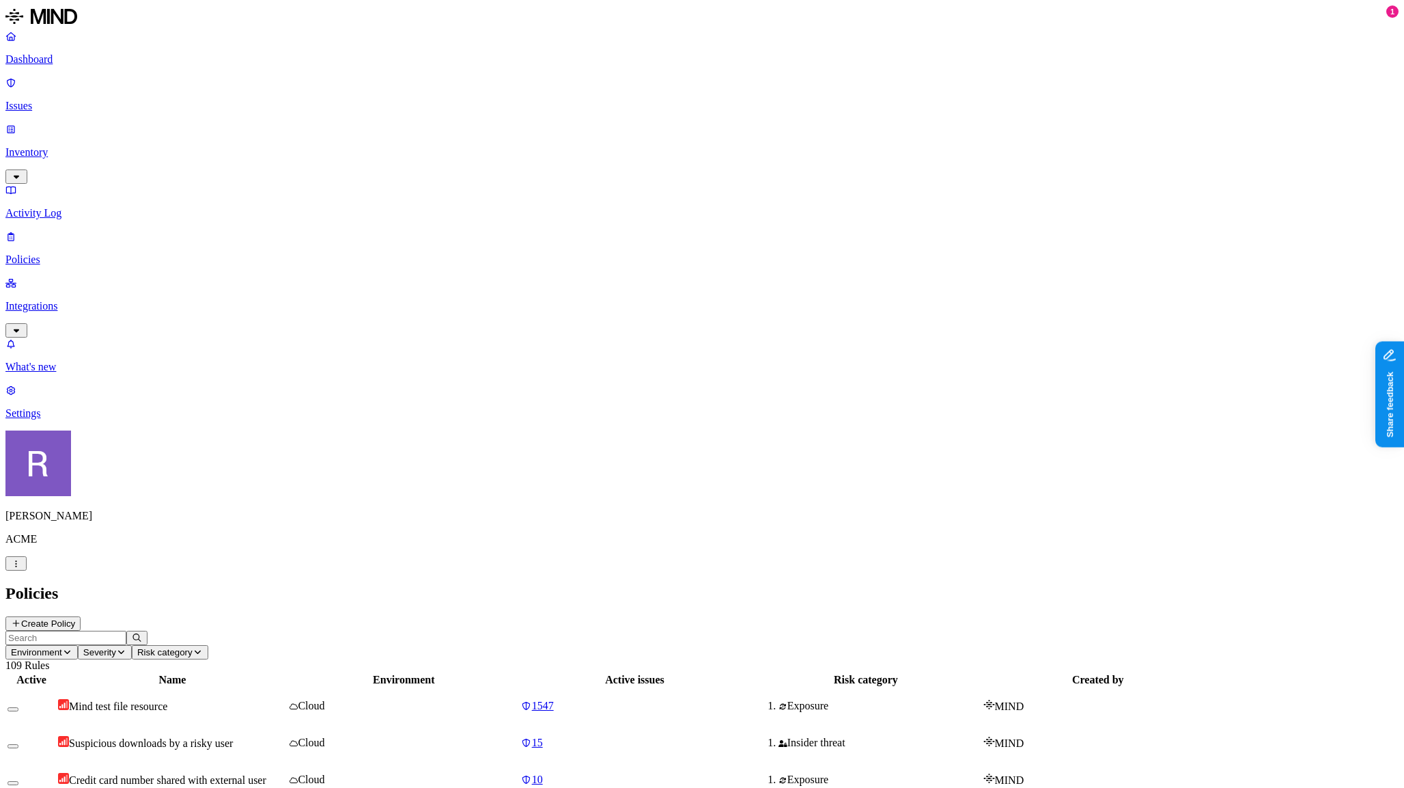
click at [126, 630] on input "text" at bounding box center [65, 637] width 121 height 14
type input "external"
click at [142, 633] on icon "button" at bounding box center [137, 637] width 10 height 8
click at [59, 62] on p "Dashboard" at bounding box center [701, 59] width 1393 height 12
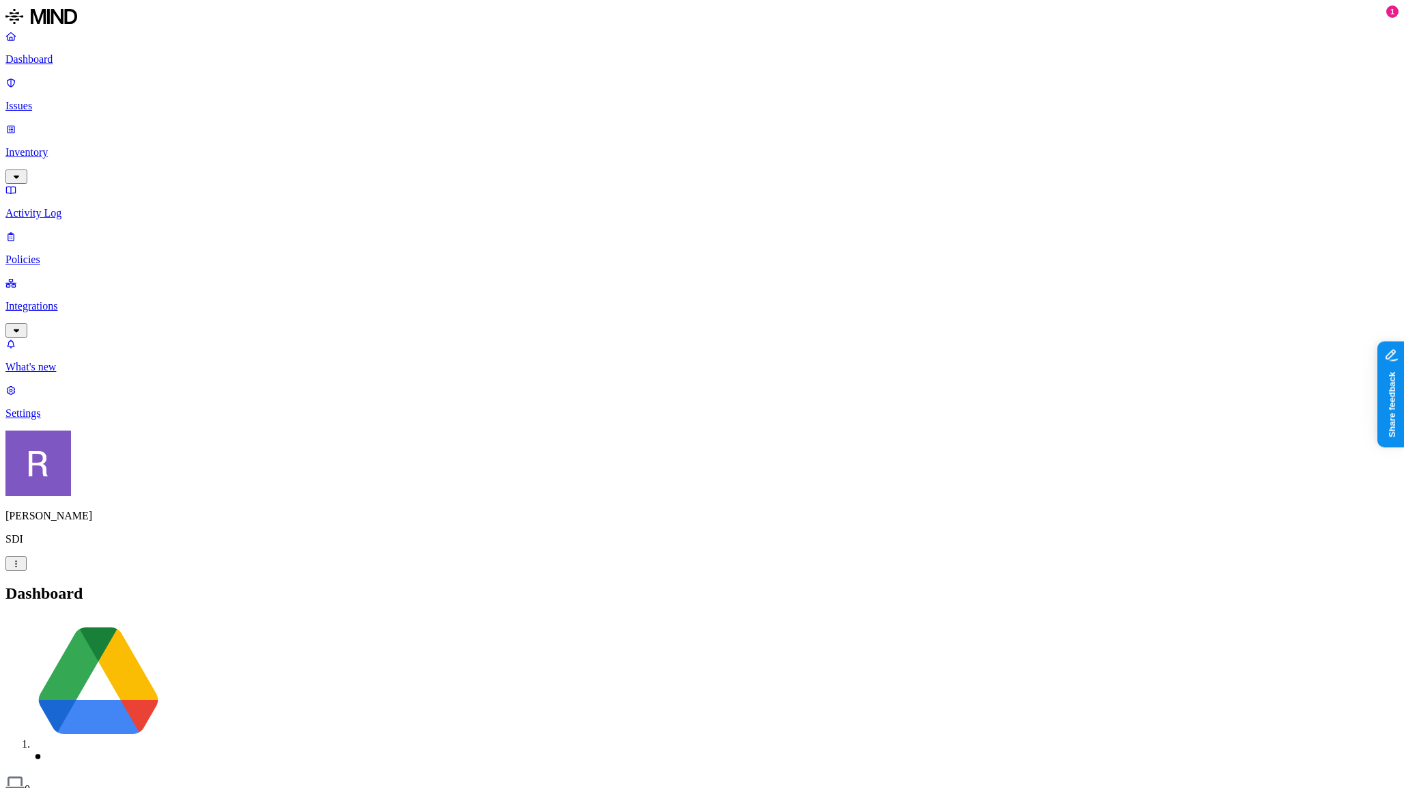
click at [70, 123] on link "Inventory" at bounding box center [701, 152] width 1393 height 59
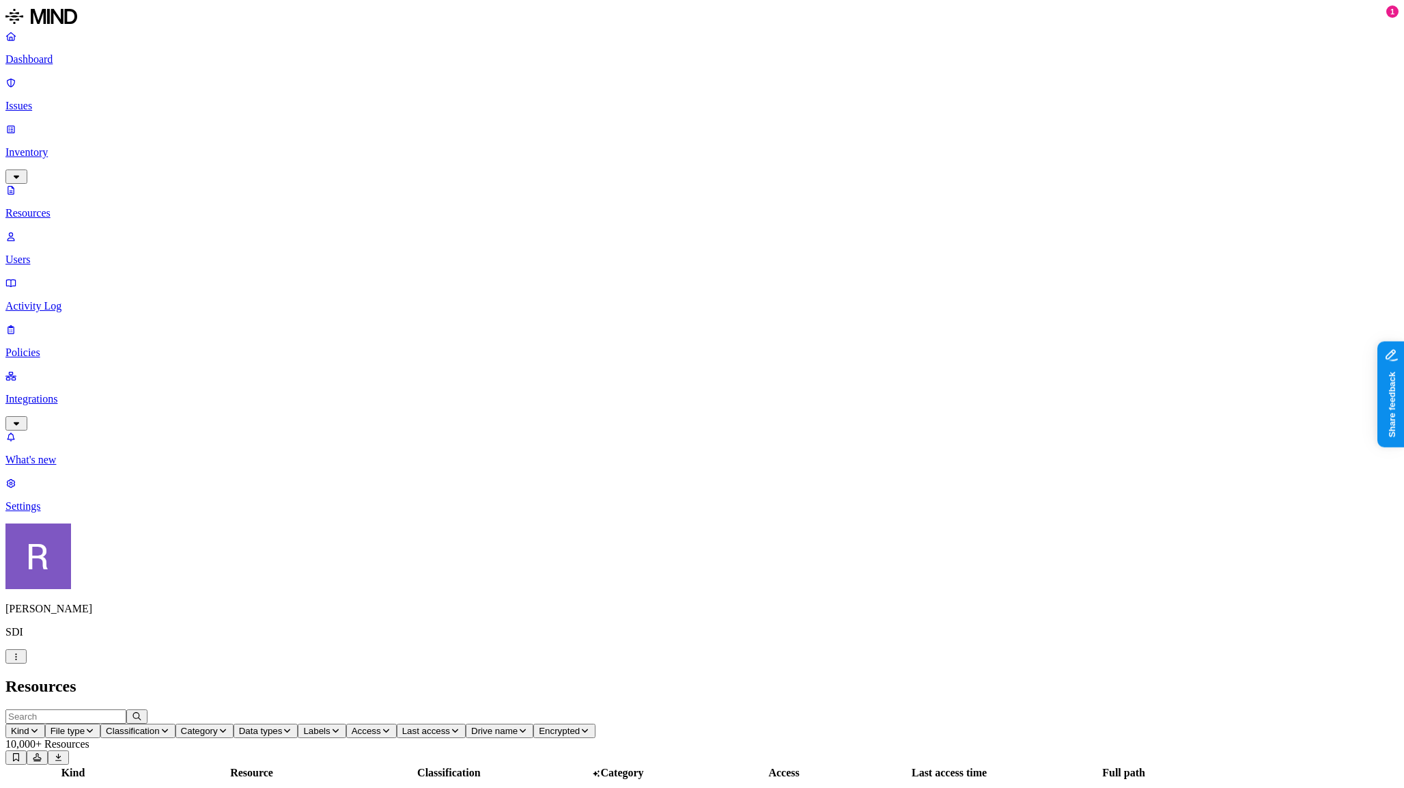
click at [70, 253] on p "Users" at bounding box center [701, 259] width 1393 height 12
